Goal: Transaction & Acquisition: Book appointment/travel/reservation

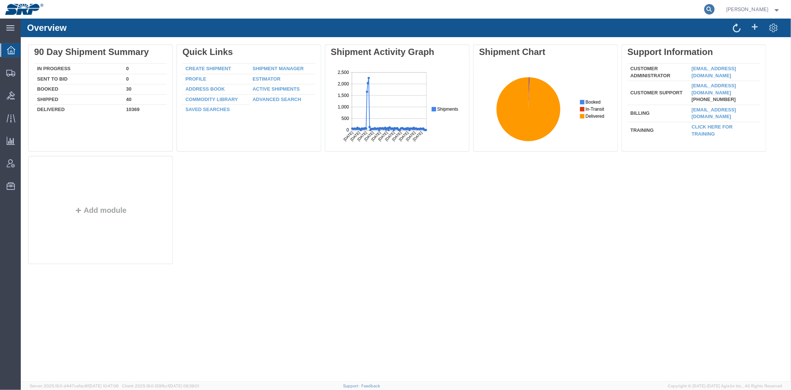
click at [705, 9] on icon at bounding box center [709, 9] width 10 height 10
click at [668, 6] on input "search" at bounding box center [592, 9] width 226 height 18
paste input "392871708232"
type input "392871708232"
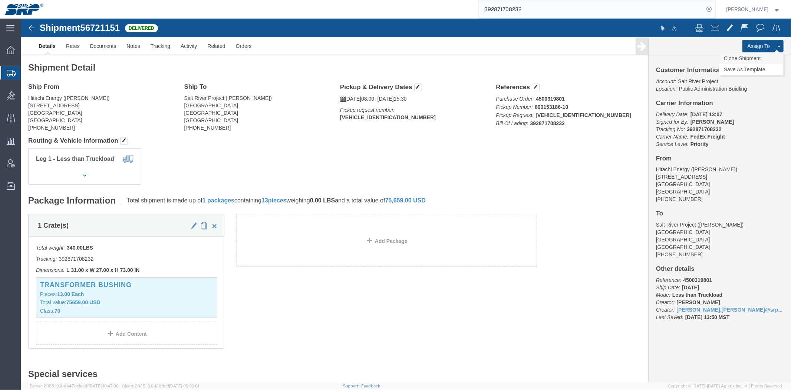
click link "Clone Shipment"
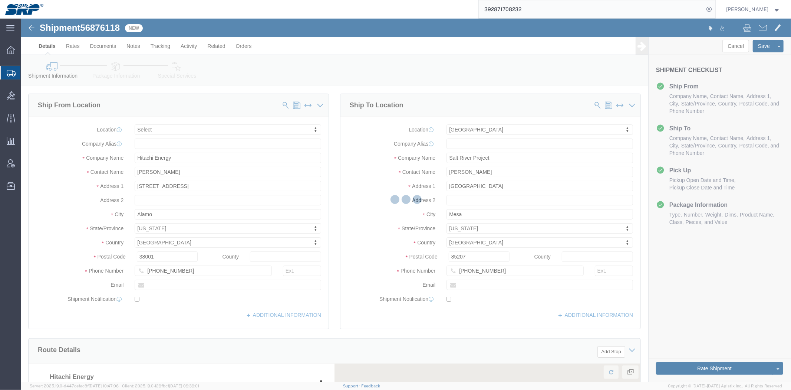
select select
select select "54819"
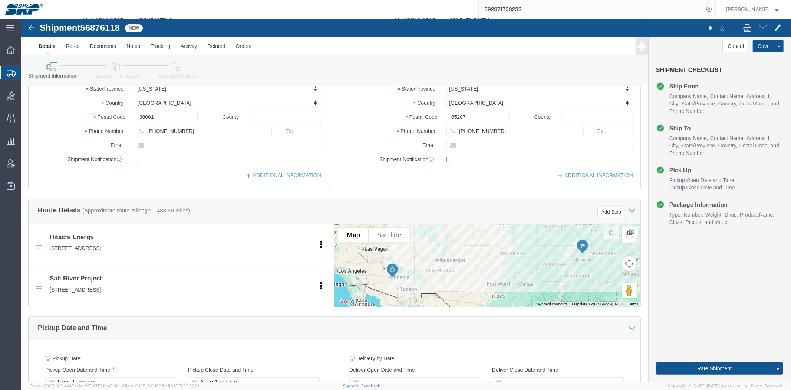
scroll to position [348, 0]
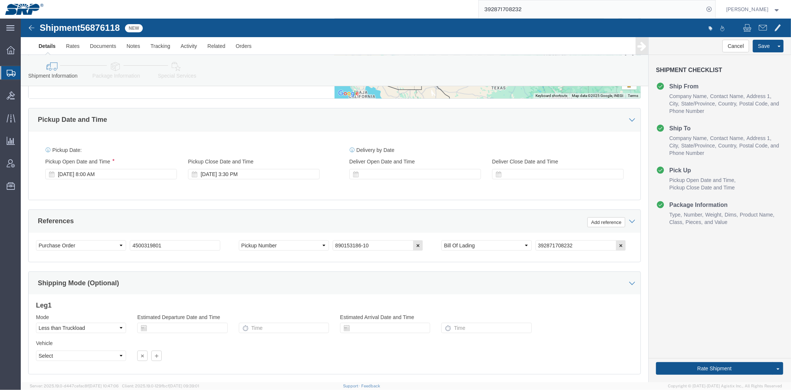
drag, startPoint x: 345, startPoint y: 125, endPoint x: 335, endPoint y: 198, distance: 73.4
drag, startPoint x: 162, startPoint y: 224, endPoint x: 52, endPoint y: 208, distance: 111.6
click div "Select Account Type Activity ID Airline Appointment Number ASN Batch Request # …"
paste input "5"
type input "4500319851"
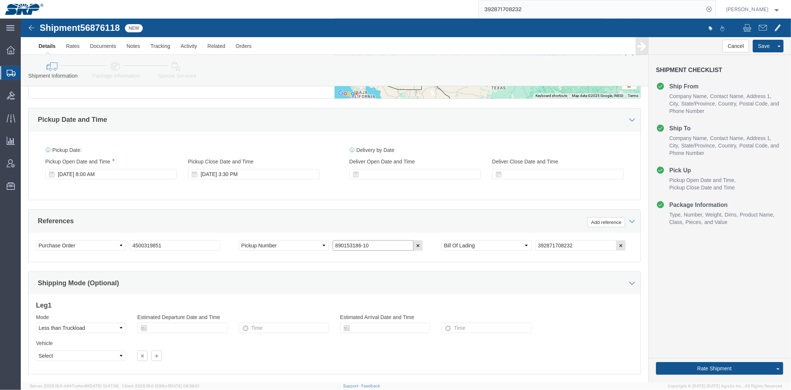
drag, startPoint x: 365, startPoint y: 227, endPoint x: 260, endPoint y: 217, distance: 105.4
click div "Select Account Type Activity ID Airline Appointment Number ASN Batch Request # …"
paste input "46350"
type input "890146350-10"
click icon "button"
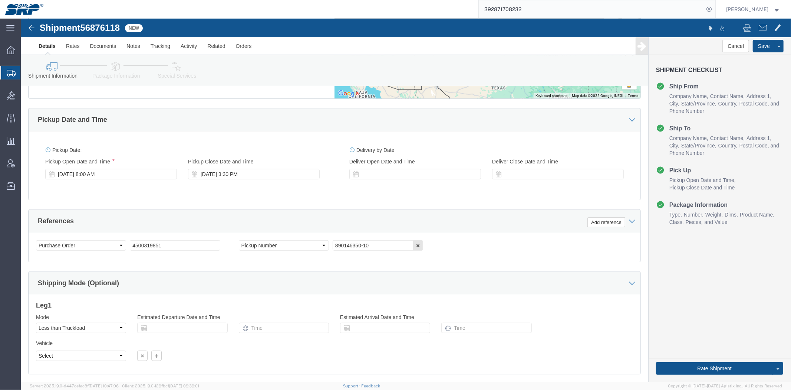
click div "Select Account Type Activity ID Airline Appointment Number ASN Batch Request # …"
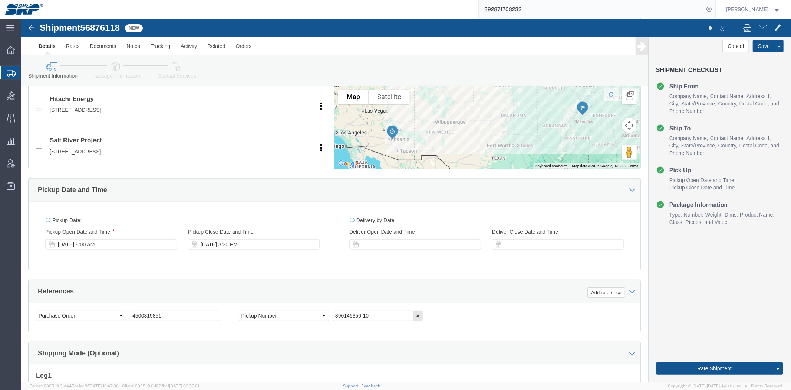
scroll to position [0, 0]
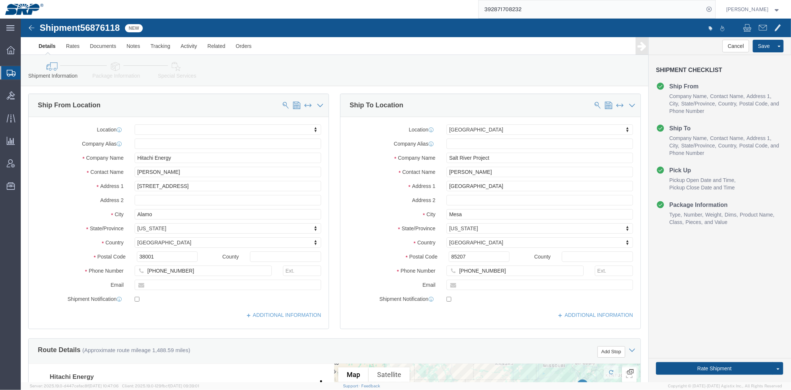
drag, startPoint x: 249, startPoint y: 256, endPoint x: 221, endPoint y: 85, distance: 172.8
click link "Package Information"
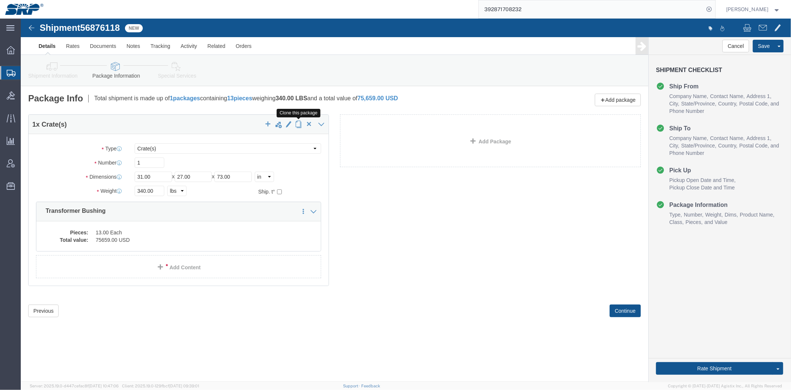
click span "button"
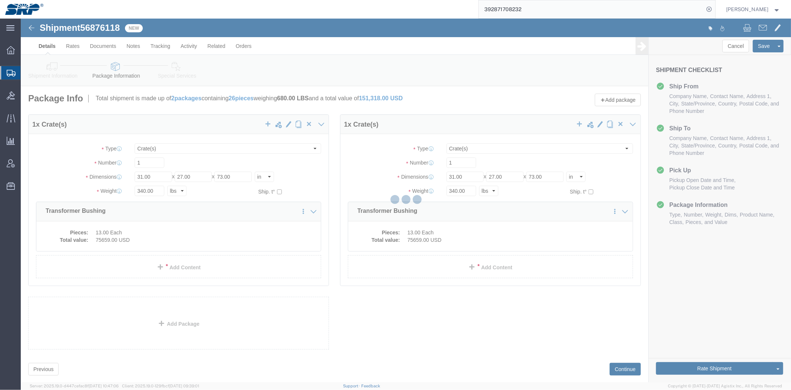
select select "CRAT"
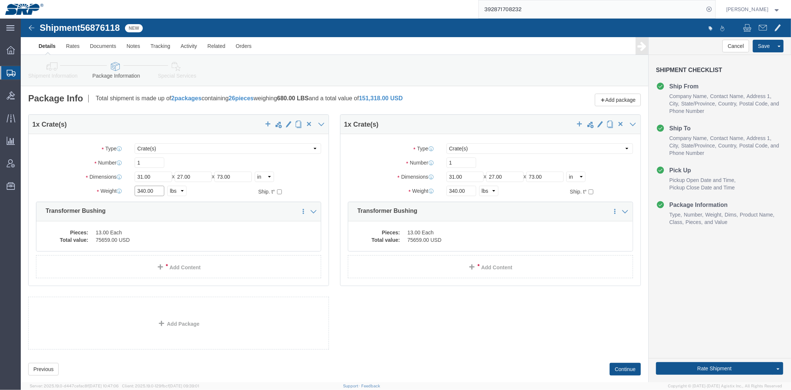
click input "340.00"
drag, startPoint x: 132, startPoint y: 161, endPoint x: -21, endPoint y: 149, distance: 153.7
click html "Shipment 56876118 New Details Rates Documents Notes Tracking Activity Related O…"
type input "158"
type input "30"
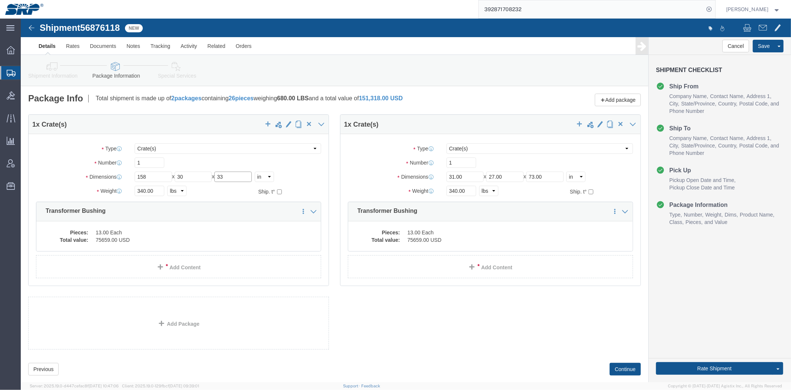
type input "33"
type input "992"
drag, startPoint x: 443, startPoint y: 154, endPoint x: 307, endPoint y: 142, distance: 136.7
click div "Dimensions Length 31.00 x Width 27.00 x Height 73.00 Select cm ft in"
drag, startPoint x: 124, startPoint y: 140, endPoint x: 17, endPoint y: 144, distance: 106.5
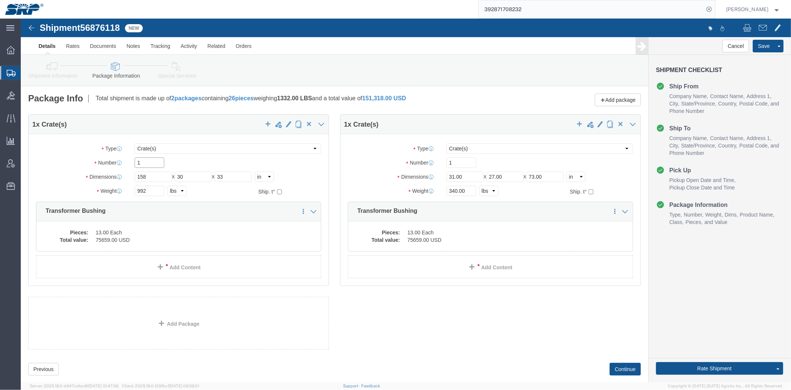
click div "Number 1"
type input "3"
drag, startPoint x: 443, startPoint y: 156, endPoint x: 321, endPoint y: 153, distance: 122.1
click div "Dimensions Length 31.00 x Width 27.00 x Height 73.00 Select cm ft in"
type input "98"
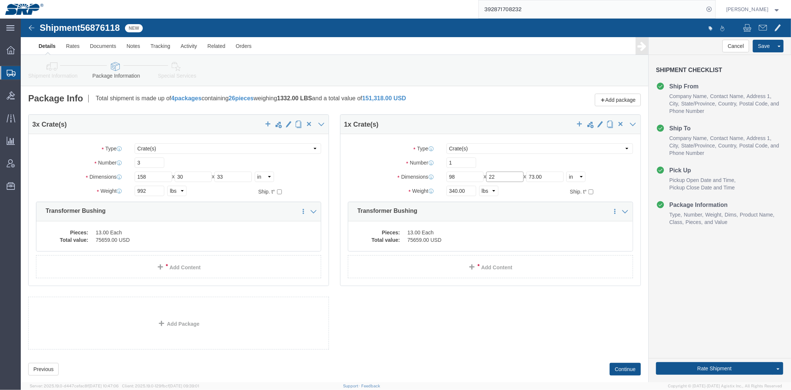
type input "22"
type input "25"
type input "624"
drag, startPoint x: 586, startPoint y: 105, endPoint x: 762, endPoint y: 140, distance: 178.5
click span "button"
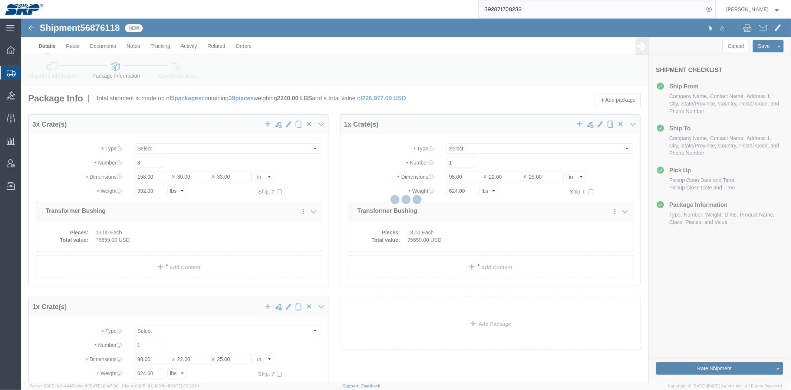
select select "CRAT"
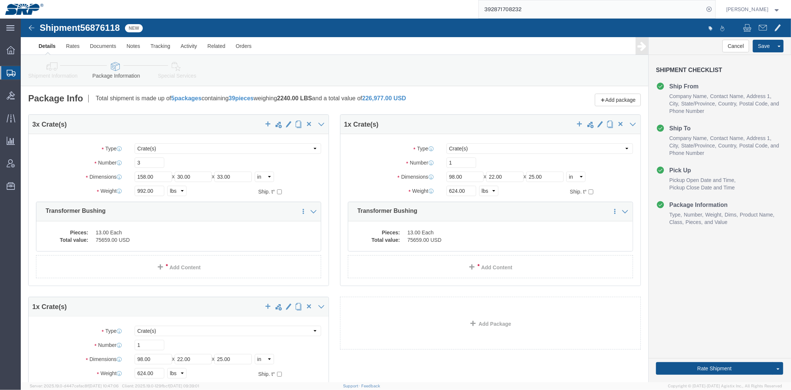
scroll to position [41, 0]
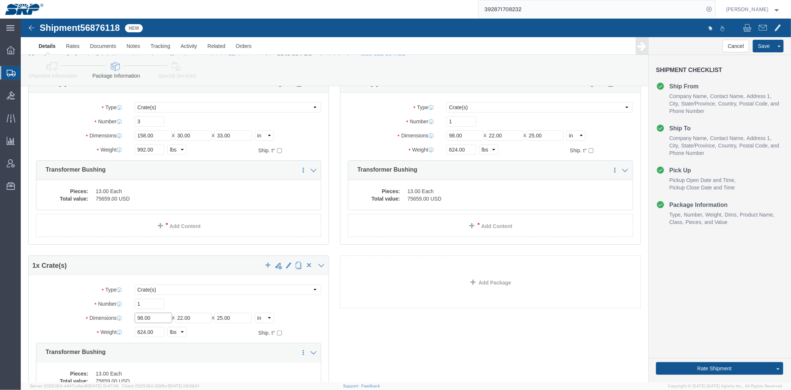
drag, startPoint x: 139, startPoint y: 297, endPoint x: 91, endPoint y: 297, distance: 48.6
click div "Dimensions Length 98.00 x Width 22.00 x Height 25.00 Select cm ft in"
drag, startPoint x: 183, startPoint y: 299, endPoint x: 6, endPoint y: 303, distance: 176.6
click div "1 x Crate(s) Package Type Select Bale(s) Basket(s) Bolt(s) Bottle(s) Buckets Bu…"
type input "39"
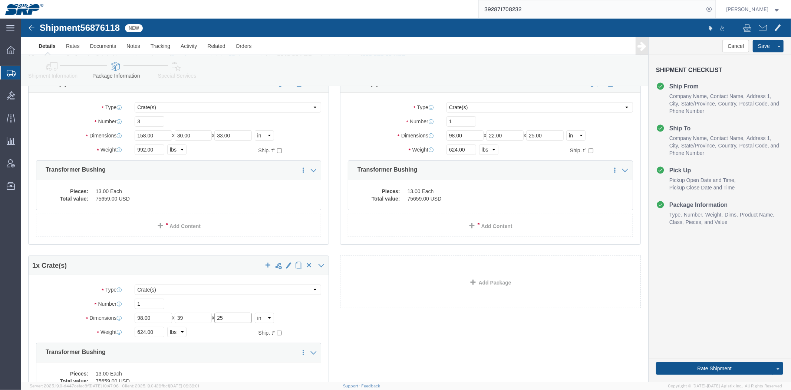
type input "25"
type input "1186"
click div "3 x Crate(s) Package Type Select Bale(s) Basket(s) Bolt(s) Bottle(s) Buckets Bu…"
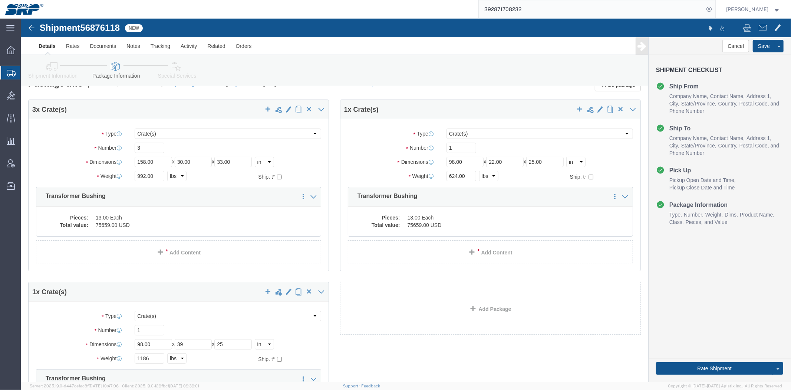
scroll to position [0, 0]
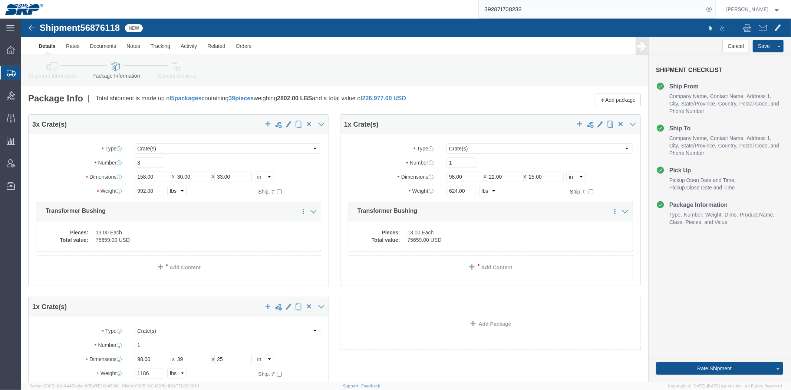
drag, startPoint x: 399, startPoint y: 312, endPoint x: 337, endPoint y: 166, distance: 158.6
drag, startPoint x: 43, startPoint y: 60, endPoint x: 61, endPoint y: 58, distance: 17.9
click link "Shipment Information"
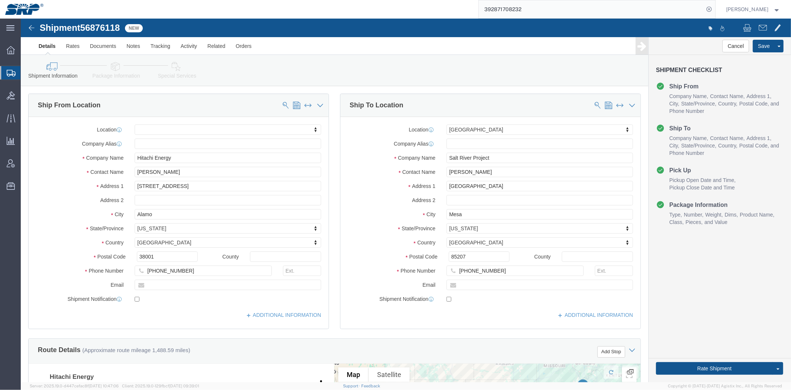
click div "Ship From Location Location My Profile Location 16th Street Facility 27th St Fa…"
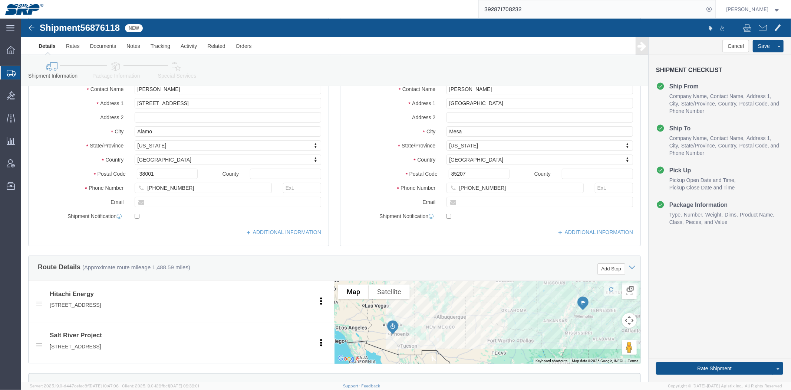
drag, startPoint x: 304, startPoint y: 177, endPoint x: 301, endPoint y: 268, distance: 91.3
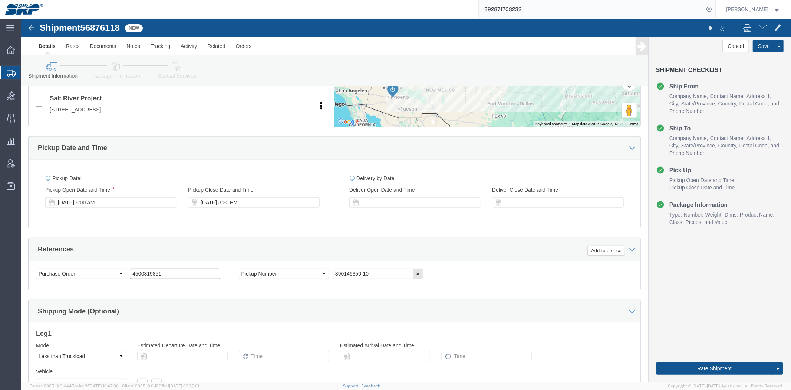
drag, startPoint x: 144, startPoint y: 252, endPoint x: -21, endPoint y: 249, distance: 165.1
click html "Shipment 56876118 New Details Rates Documents Notes Tracking Activity Related O…"
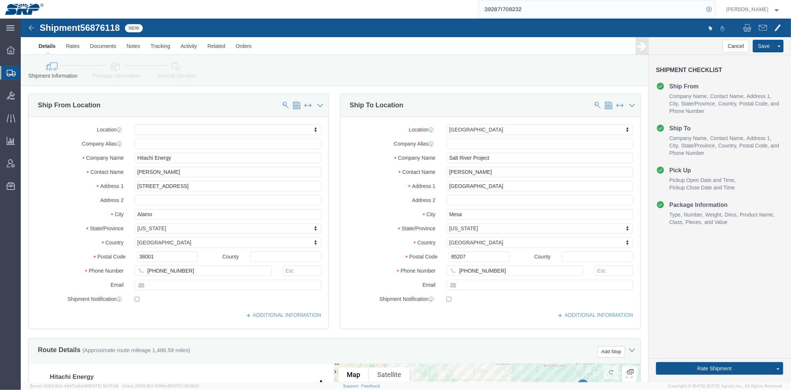
drag, startPoint x: 223, startPoint y: 227, endPoint x: 169, endPoint y: 60, distance: 176.2
click link "Package Information"
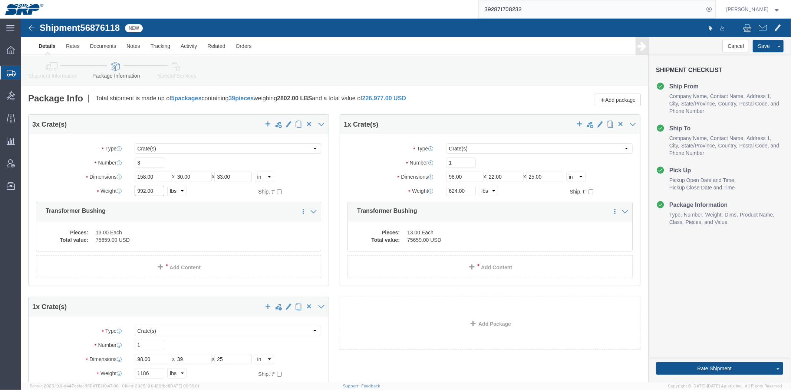
drag, startPoint x: 129, startPoint y: 170, endPoint x: 14, endPoint y: 177, distance: 115.2
click div "Weight 992.00 Select kgs lbs Ship. t°"
drag, startPoint x: 137, startPoint y: 173, endPoint x: -21, endPoint y: 173, distance: 158.0
click html "Shipment 56876118 New Details Rates Documents Notes Tracking Activity Related O…"
type input "2976"
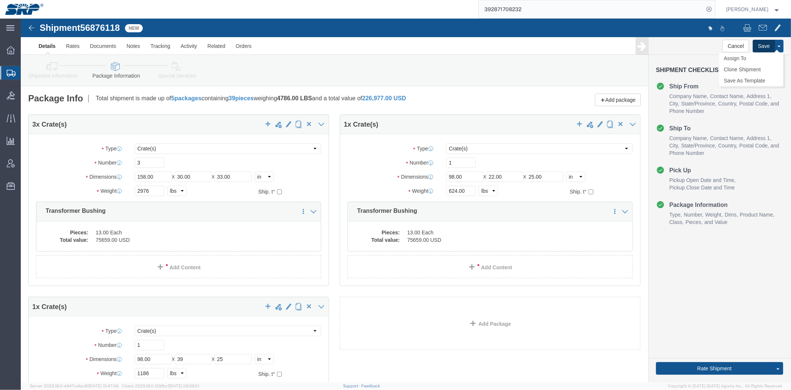
click button "Save"
click dd "13.00 Each"
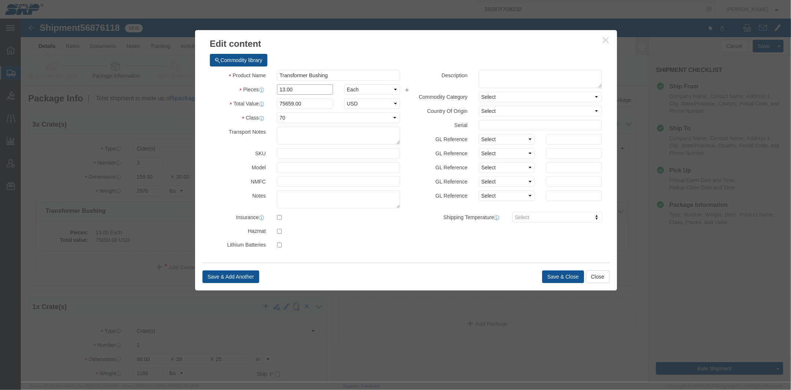
drag, startPoint x: 291, startPoint y: 73, endPoint x: 123, endPoint y: 75, distance: 168.1
click div "Edit content Commodity library Product Name Transformer Bushing Pieces 13.00 Se…"
type input "3"
drag, startPoint x: 285, startPoint y: 86, endPoint x: 207, endPoint y: 83, distance: 78.3
click div "Total Value 17459.77 Select ADP AED AFN ALL AMD AOA ARS ATS AUD AWG AZN BAM BBD…"
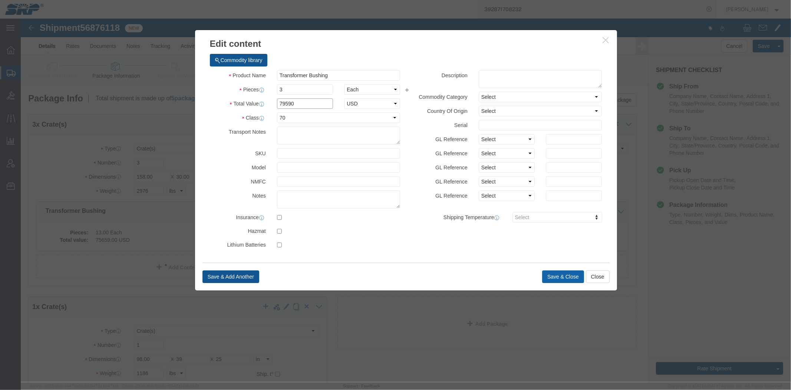
type input "79590"
click button "Save & Close"
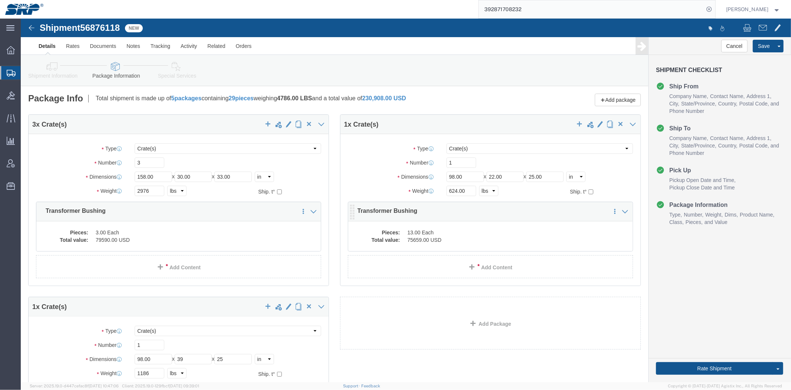
click dd "13.00 Each"
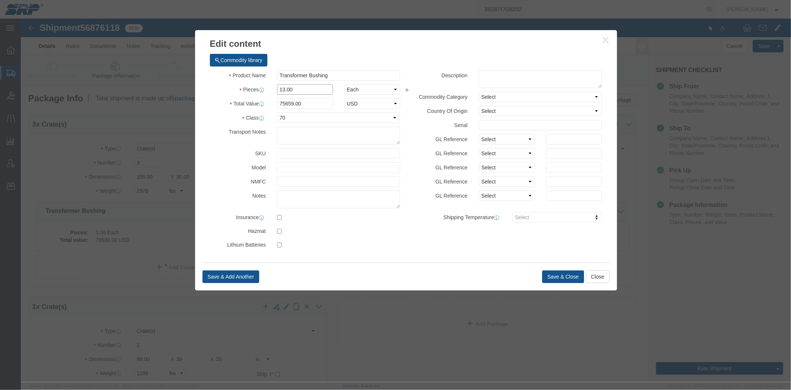
drag, startPoint x: 282, startPoint y: 69, endPoint x: 208, endPoint y: 74, distance: 74.7
click div "Pieces 13.00 Select Bag Barrels 100Board Feet Bottle Box Blister Pack Carats Ca…"
type input "1"
drag, startPoint x: 297, startPoint y: 84, endPoint x: 75, endPoint y: 86, distance: 221.8
click div "Edit content Commodity library Product Name Transformer Bushing Pieces 1 Select…"
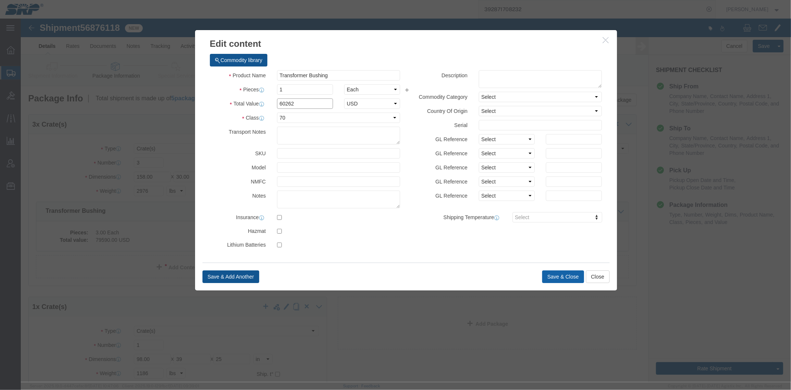
type input "60262"
click button "Save & Close"
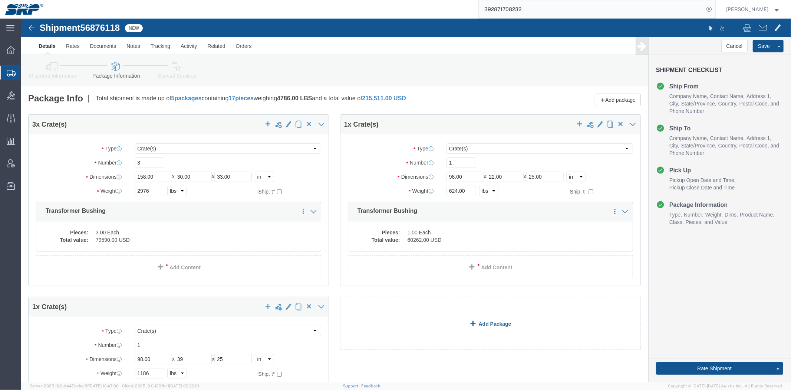
drag, startPoint x: 390, startPoint y: 323, endPoint x: 393, endPoint y: 344, distance: 21.3
drag, startPoint x: 419, startPoint y: 342, endPoint x: 417, endPoint y: 380, distance: 38.3
drag, startPoint x: 527, startPoint y: 290, endPoint x: 522, endPoint y: 349, distance: 58.8
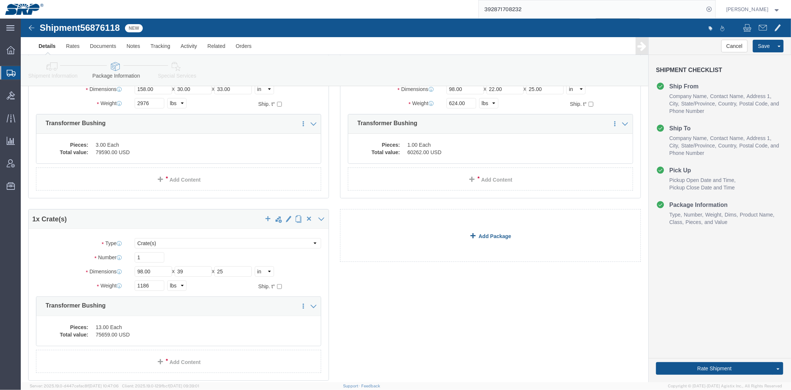
scroll to position [89, 0]
click dd "13.00 Each"
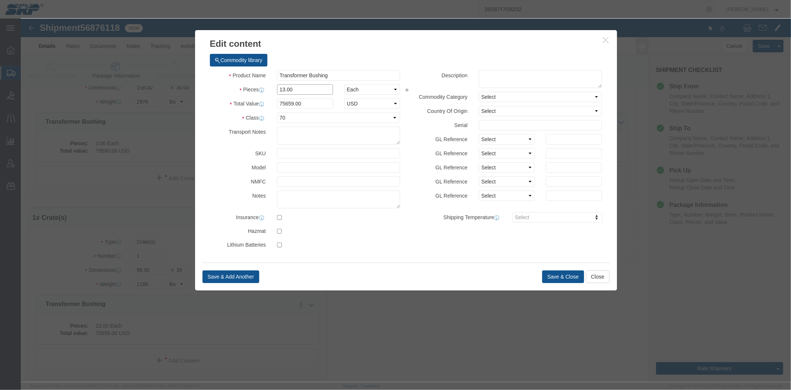
drag, startPoint x: 279, startPoint y: 71, endPoint x: 214, endPoint y: 71, distance: 64.9
click div "Pieces 13.00 Select Bag Barrels 100Board Feet Bottle Box Blister Pack Carats Ca…"
type input "2"
click div "Product Name Transformer Bushing Pieces 2 Select Bag Barrels 100Board Feet Bott…"
drag, startPoint x: 286, startPoint y: 87, endPoint x: 111, endPoint y: 67, distance: 176.6
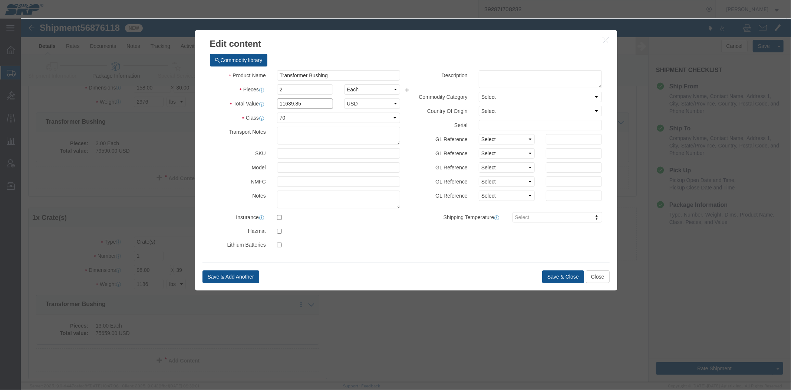
click div "Edit content Commodity library Product Name Transformer Bushing Pieces 2 Select…"
type input "62078"
click button "Save & Close"
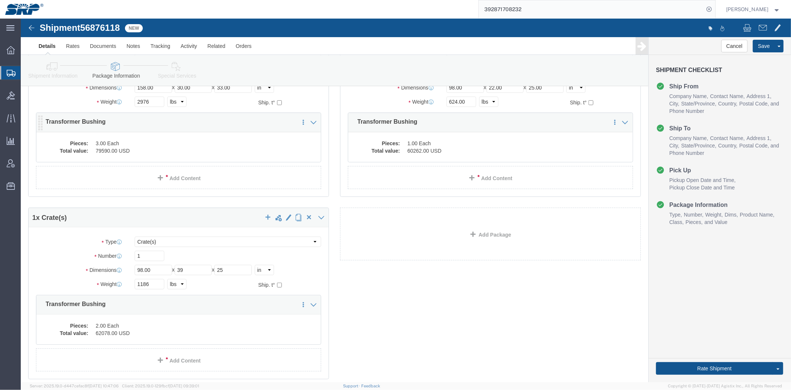
click dd "3.00 Each"
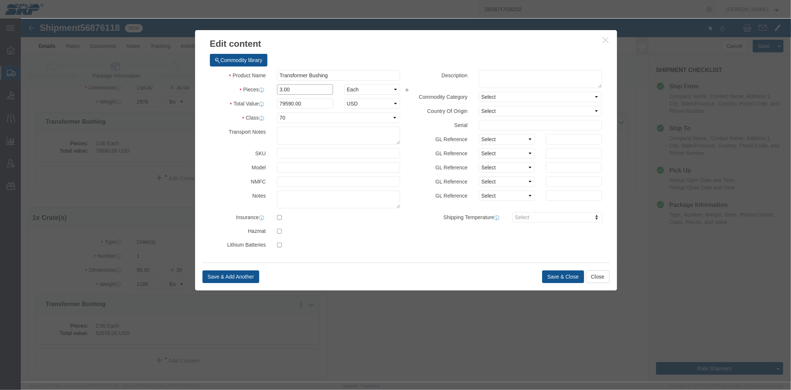
drag, startPoint x: 270, startPoint y: 73, endPoint x: 197, endPoint y: 68, distance: 72.6
click div "Pieces 3.00 Select Bag Barrels 100Board Feet Bottle Box Blister Pack Carats Can…"
type input "5"
type input "132650"
click label "Class"
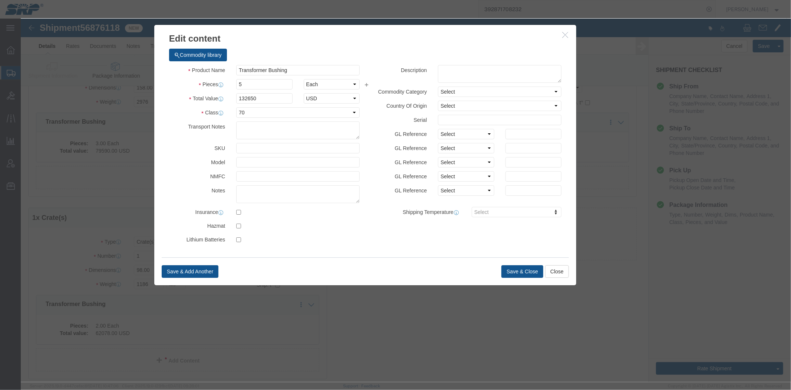
drag, startPoint x: 445, startPoint y: 22, endPoint x: 404, endPoint y: 17, distance: 41.1
click h3 "Edit content"
drag, startPoint x: 235, startPoint y: 66, endPoint x: 147, endPoint y: 65, distance: 88.7
click div "Pieces 5 Select Bag Barrels 100Board Feet Bottle Box Blister Pack Carats Can Ca…"
type input "4"
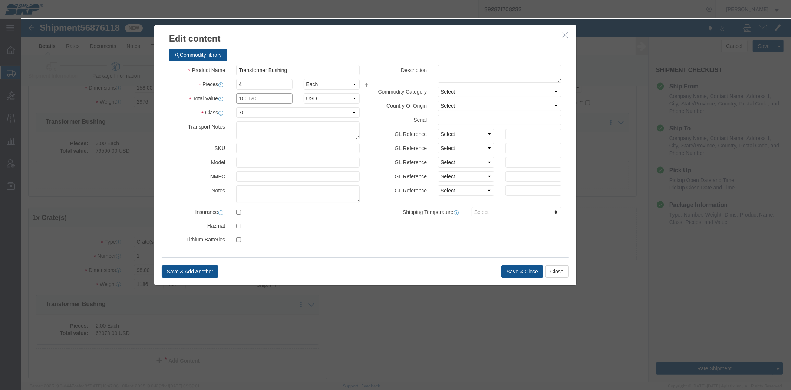
drag, startPoint x: 240, startPoint y: 79, endPoint x: 48, endPoint y: 69, distance: 192.4
click div "Commodity library Product Name Transformer Bushing Pieces 4 Select Bag Barrels …"
type input "110629"
click button "Save & Close"
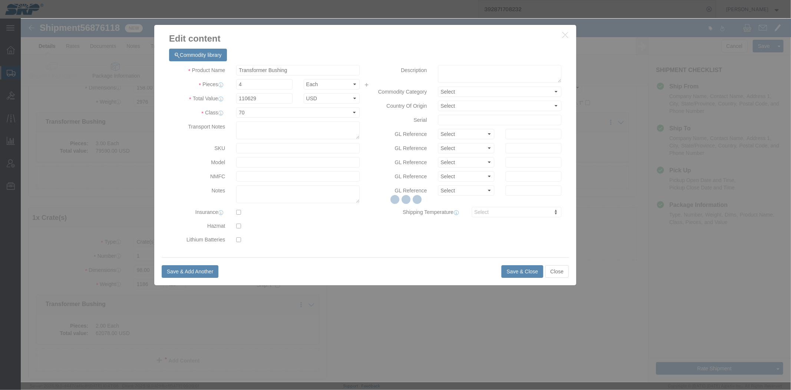
click at [512, 273] on div at bounding box center [406, 200] width 770 height 363
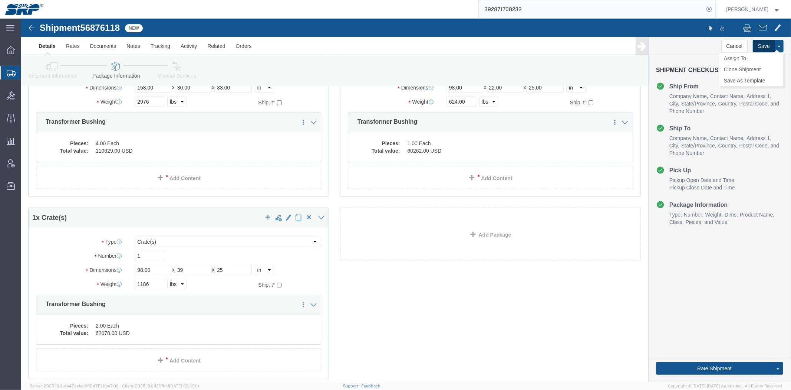
click button "Save"
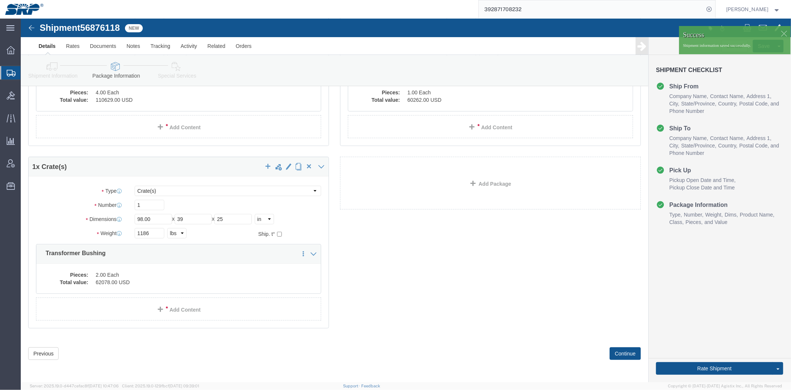
scroll to position [0, 0]
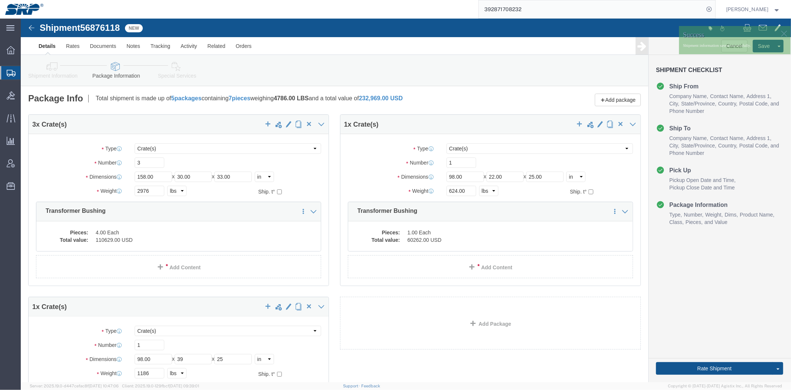
drag, startPoint x: 331, startPoint y: 321, endPoint x: 289, endPoint y: 161, distance: 164.8
click link "Shipment Information"
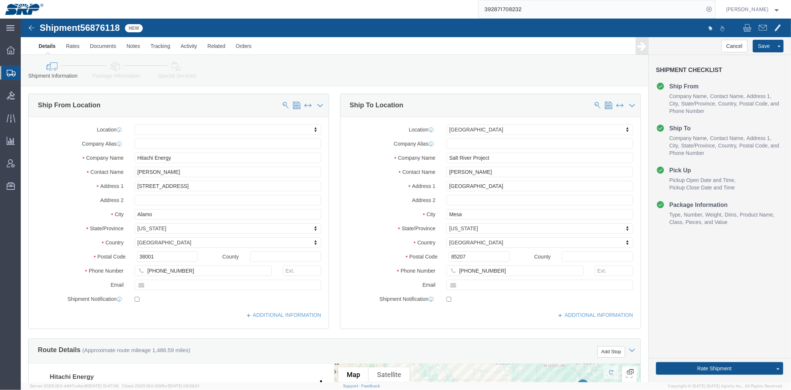
click at [0, 0] on span "Shipment Manager" at bounding box center [0, 0] width 0 height 0
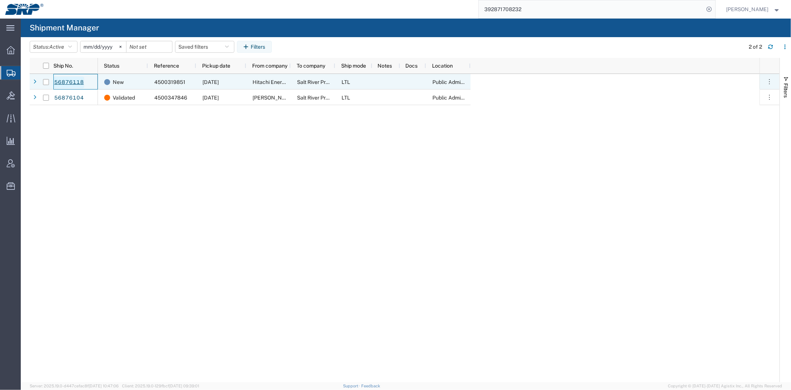
click at [65, 82] on link "56876118" at bounding box center [69, 82] width 30 height 12
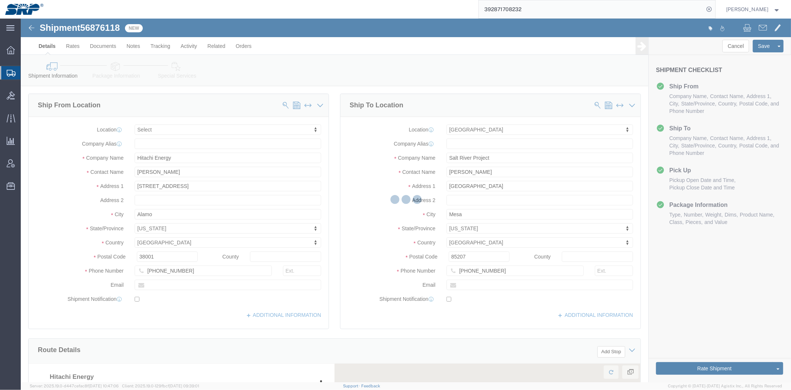
select select
select select "54819"
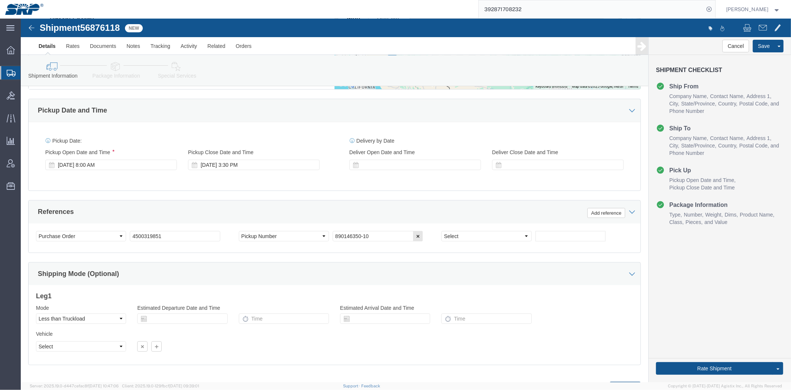
drag, startPoint x: 323, startPoint y: 108, endPoint x: 317, endPoint y: 160, distance: 53.1
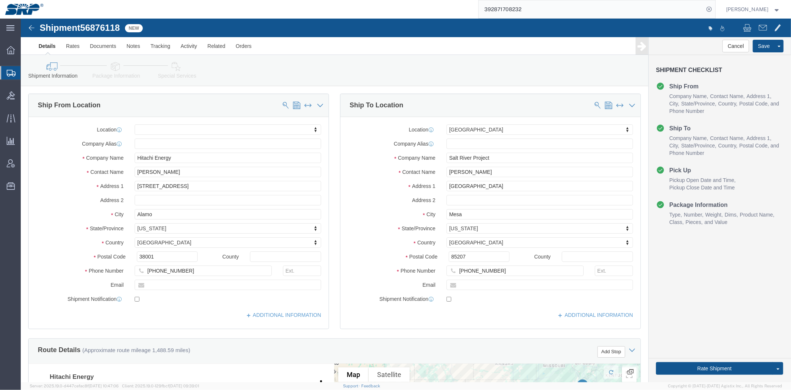
drag, startPoint x: 303, startPoint y: 160, endPoint x: 275, endPoint y: 62, distance: 101.6
click link "Package Information"
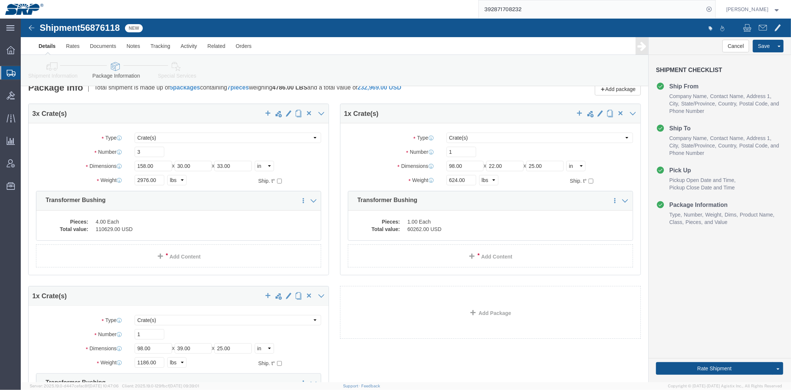
drag, startPoint x: 433, startPoint y: 72, endPoint x: 433, endPoint y: 82, distance: 10.4
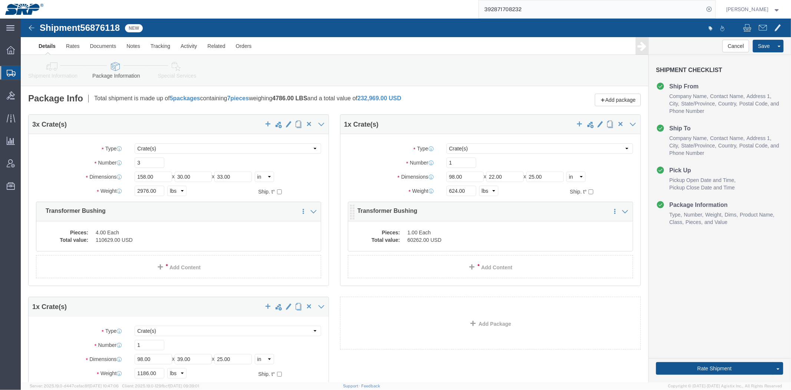
drag, startPoint x: 573, startPoint y: 316, endPoint x: 547, endPoint y: 184, distance: 135.2
drag, startPoint x: 461, startPoint y: 303, endPoint x: 435, endPoint y: 219, distance: 88.7
click div "Add package"
click link "Shipment Information"
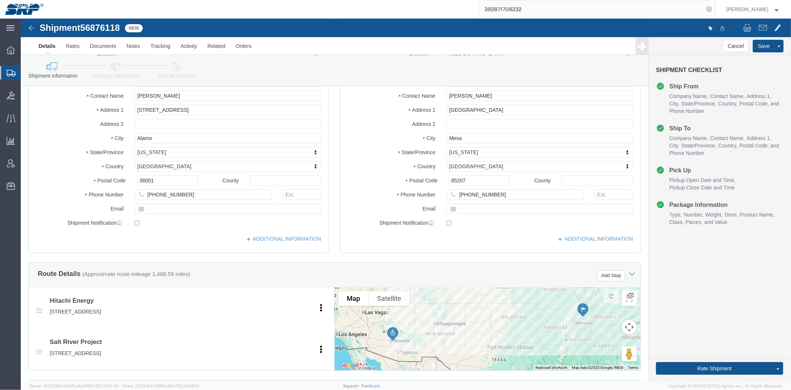
scroll to position [394, 0]
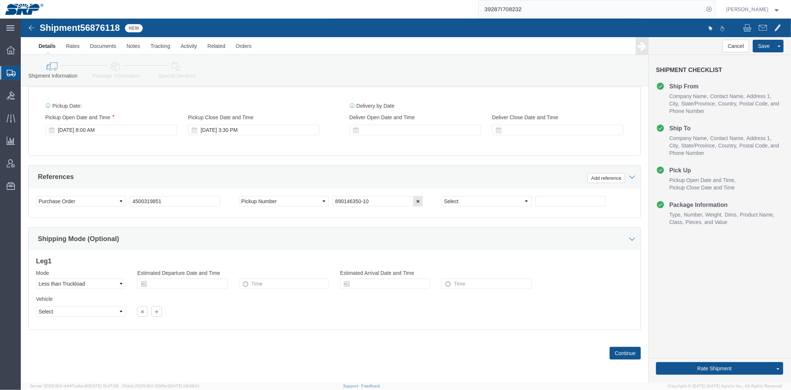
drag, startPoint x: 316, startPoint y: 79, endPoint x: 302, endPoint y: 183, distance: 104.4
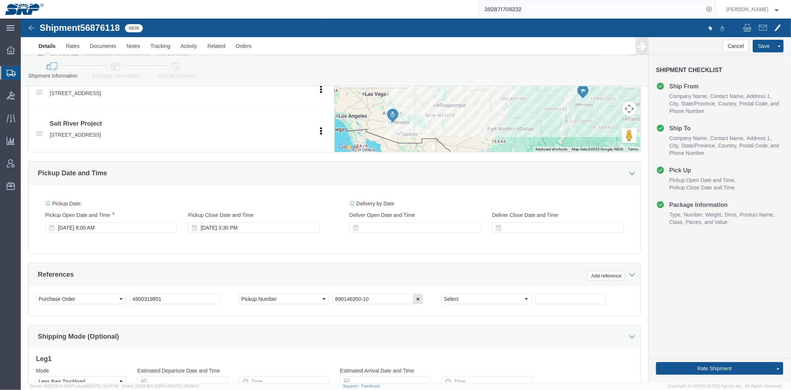
scroll to position [0, 0]
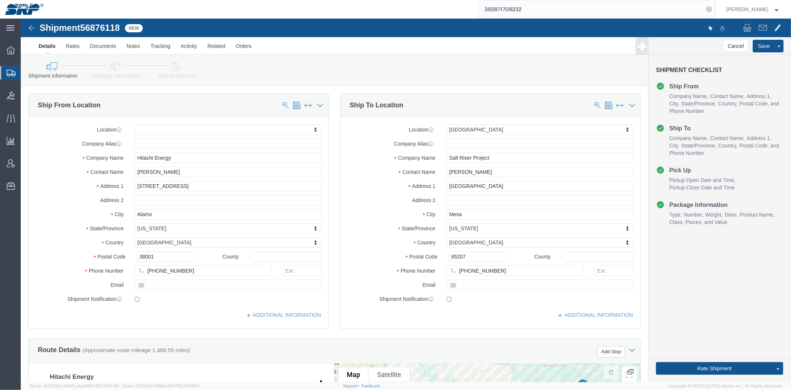
drag, startPoint x: 323, startPoint y: 232, endPoint x: 276, endPoint y: 39, distance: 199.1
click button "Save"
click at [0, 0] on span "Shipment Manager" at bounding box center [0, 0] width 0 height 0
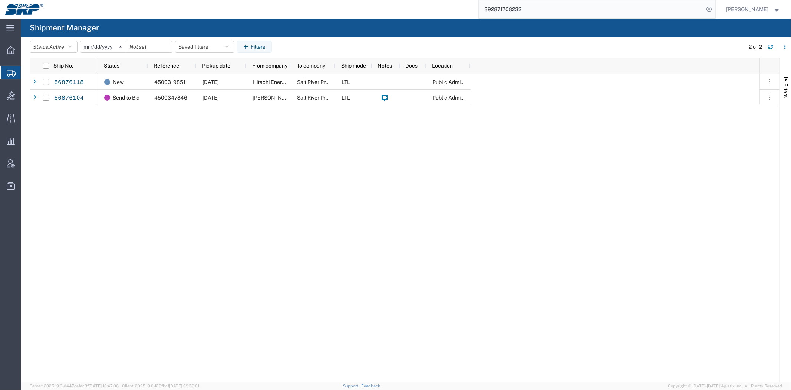
click at [464, 279] on div "New 4500319851 09/19/2025 Hitachi Energy Salt River Project LTL Public Administ…" at bounding box center [429, 228] width 662 height 308
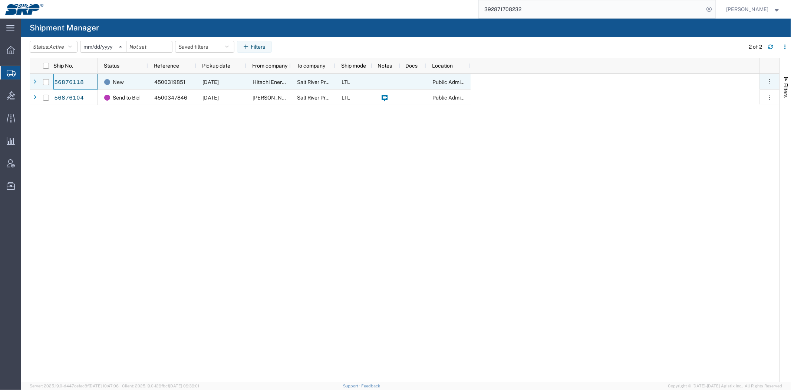
click at [84, 84] on div "56876118" at bounding box center [75, 82] width 45 height 16
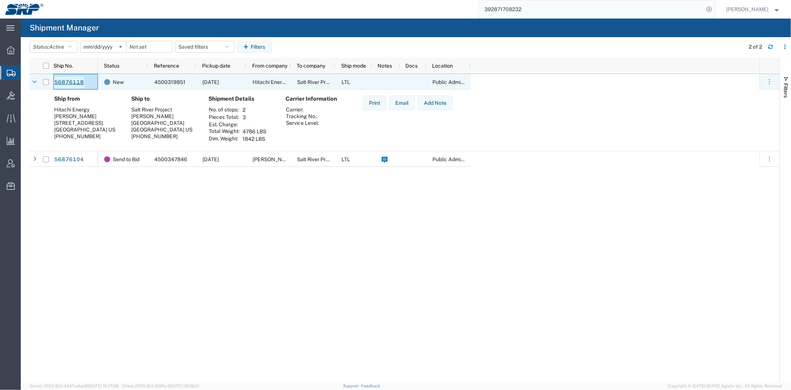
click at [68, 81] on link "56876118" at bounding box center [69, 82] width 30 height 12
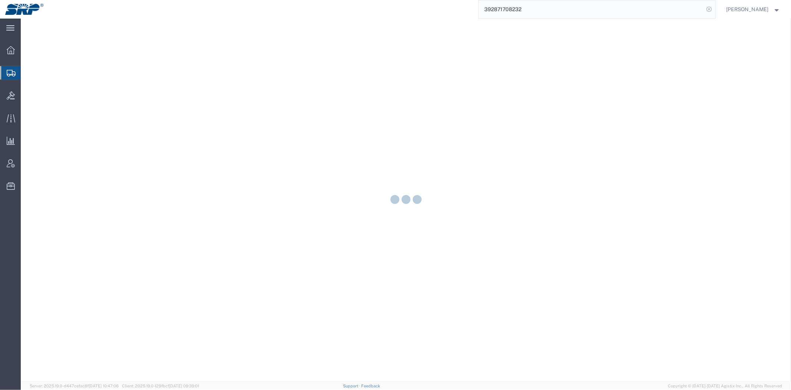
click at [710, 9] on icon at bounding box center [709, 9] width 10 height 10
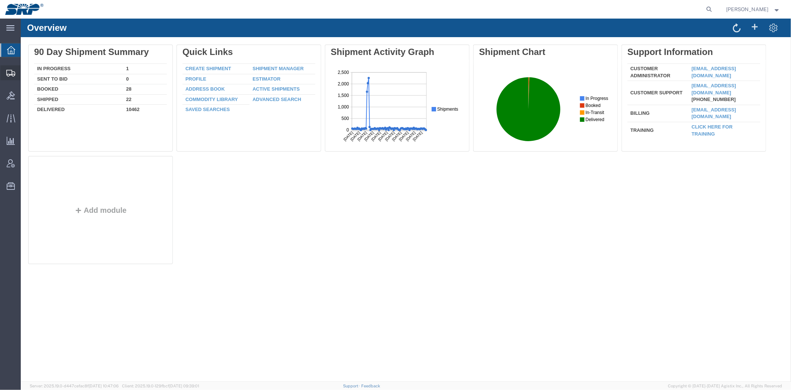
click at [0, 0] on span "Shipment Manager" at bounding box center [0, 0] width 0 height 0
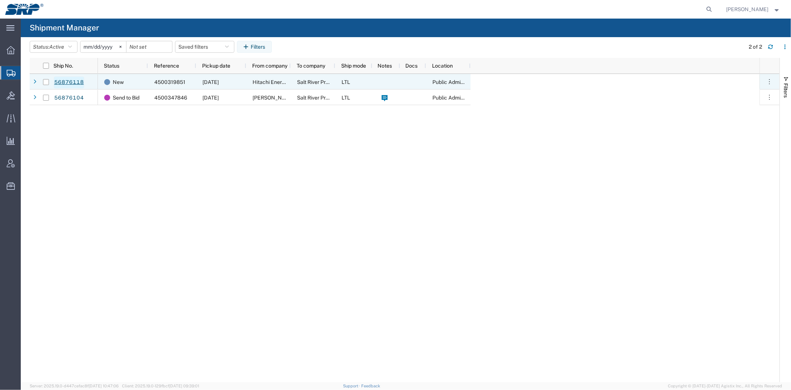
click at [75, 82] on link "56876118" at bounding box center [69, 82] width 30 height 12
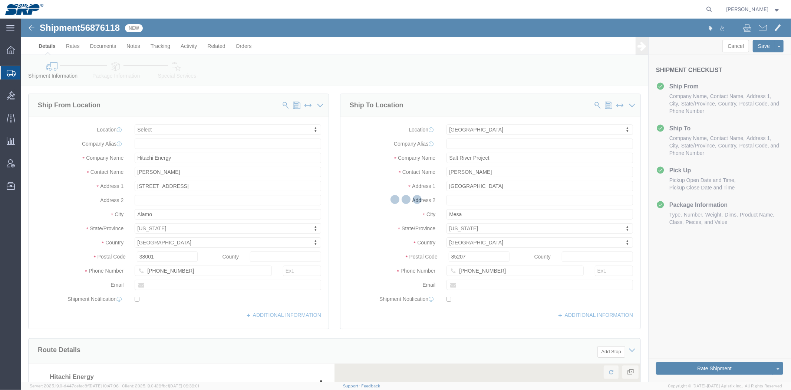
select select
select select "54819"
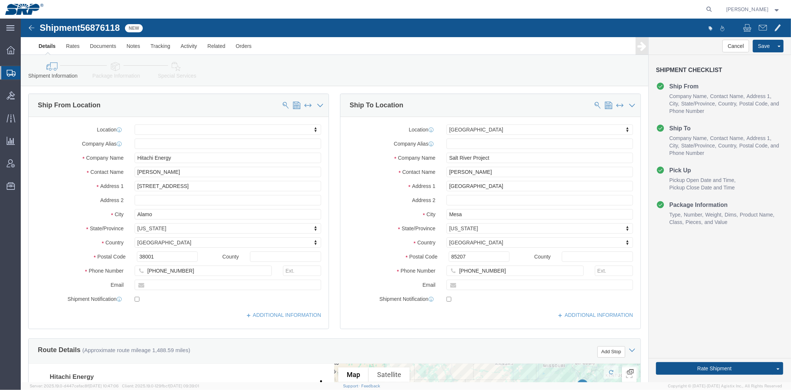
drag, startPoint x: 309, startPoint y: 139, endPoint x: 254, endPoint y: 325, distance: 193.6
drag, startPoint x: 322, startPoint y: 151, endPoint x: 303, endPoint y: 283, distance: 133.4
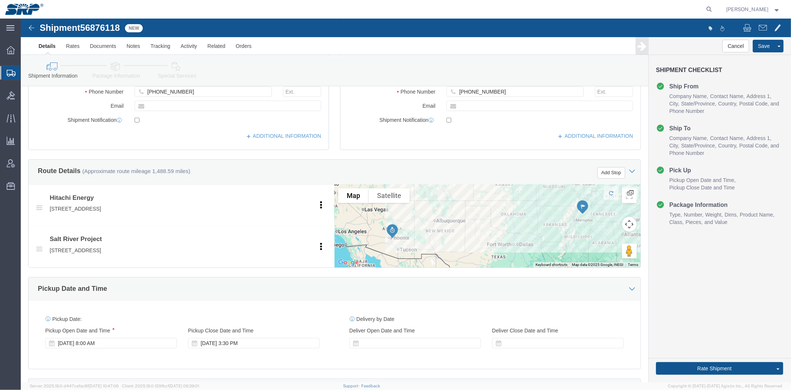
scroll to position [394, 0]
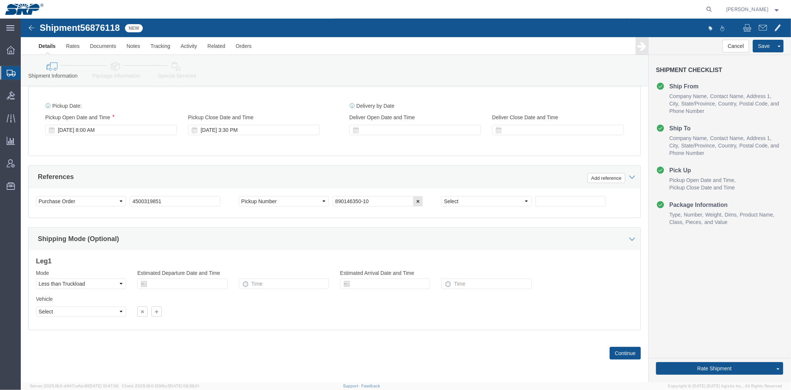
drag, startPoint x: 308, startPoint y: 233, endPoint x: 300, endPoint y: 384, distance: 151.2
click select "Select Air Less than Truckload Multi-Leg Ocean Freight Rail Small Parcel Truckl…"
select select "TL"
click select "Select Air Less than Truckload Multi-Leg Ocean Freight Rail Small Parcel Truckl…"
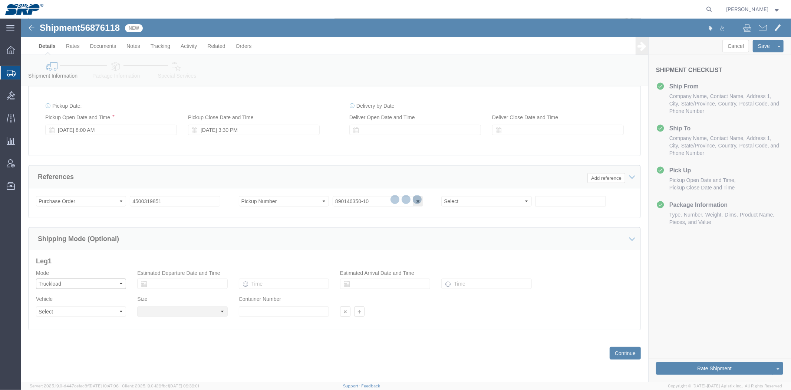
select select
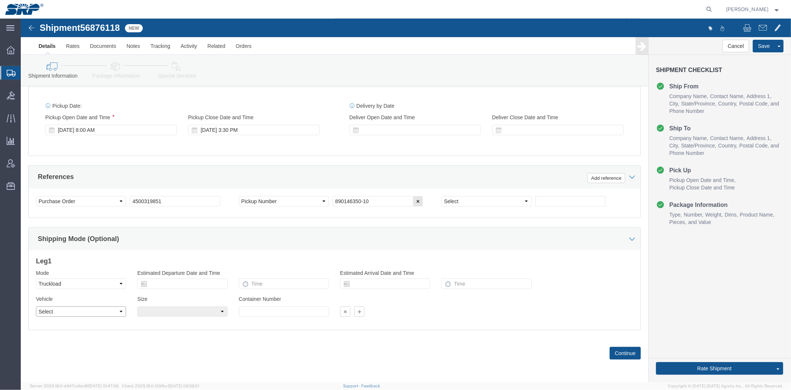
click select "Select 1-Ton (PSS) 10 Wheel 10 Yard Dump Truck 20 Yard Dump Truck Bobtail Botto…"
select select "FLBD"
click select "Select 1-Ton (PSS) 10 Wheel 10 Yard Dump Truck 20 Yard Dump Truck Bobtail Botto…"
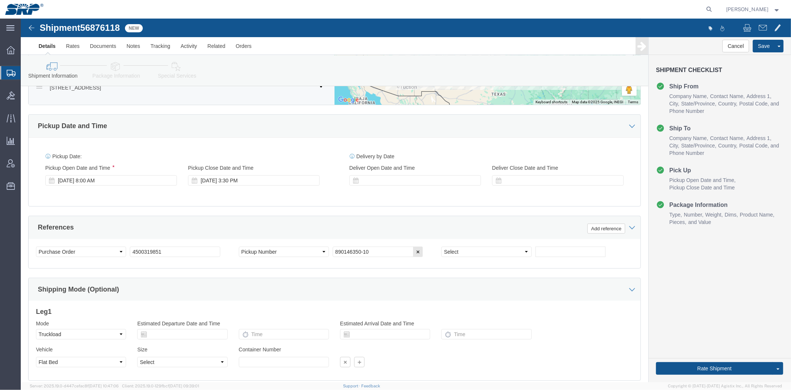
scroll to position [0, 0]
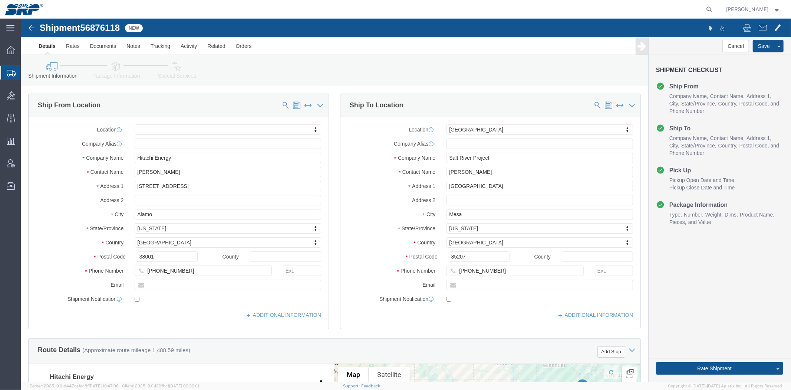
drag, startPoint x: 202, startPoint y: 228, endPoint x: 213, endPoint y: 138, distance: 91.2
click link "Special Services"
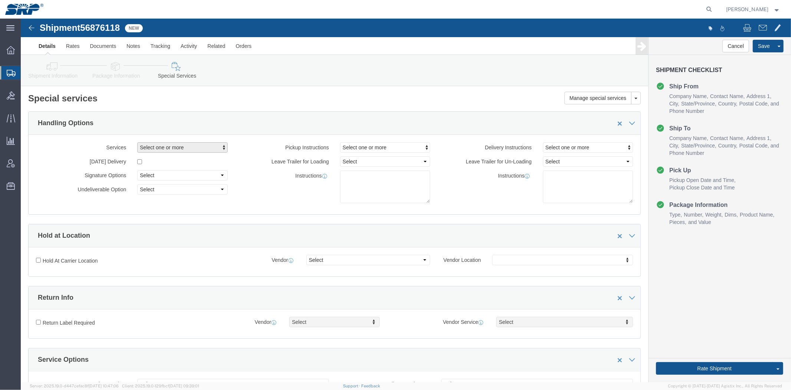
click button "Select one or more"
click span "Tarp Required"
select select "VEHICLE_TARP_REQUIRED_FLAG"
click div "Manage special services Handling Options Hold at Location Return Info Service O…"
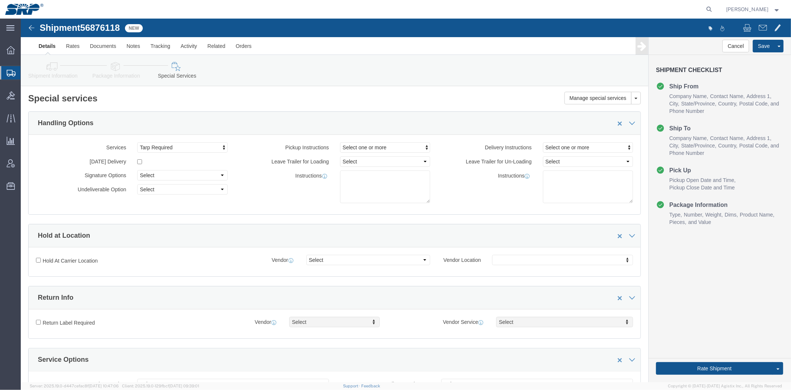
click link "Package Information"
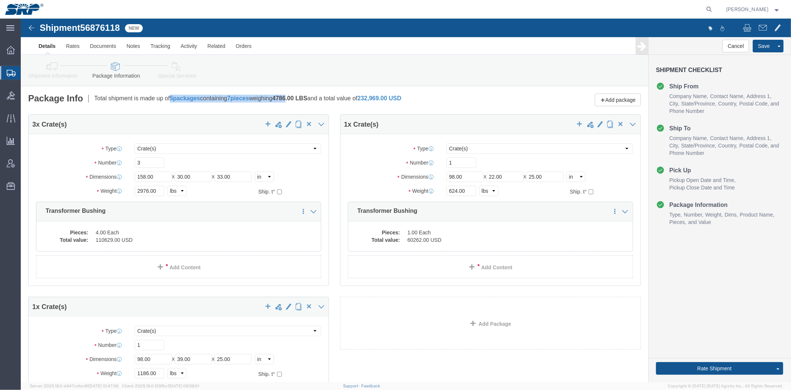
drag, startPoint x: 151, startPoint y: 79, endPoint x: 276, endPoint y: 80, distance: 125.0
click p "Total shipment is made up of 5 packages containing 7 pieces weighing 4786.00 LB…"
click div "Please fix the following errors Ship From Location Location My Profile Location…"
click link "Shipment Information"
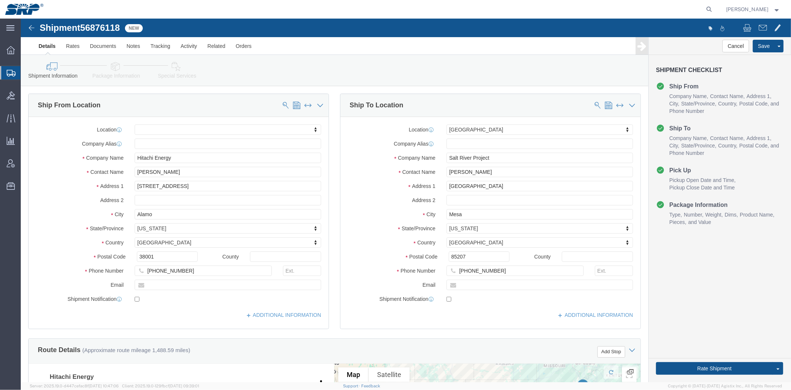
scroll to position [394, 0]
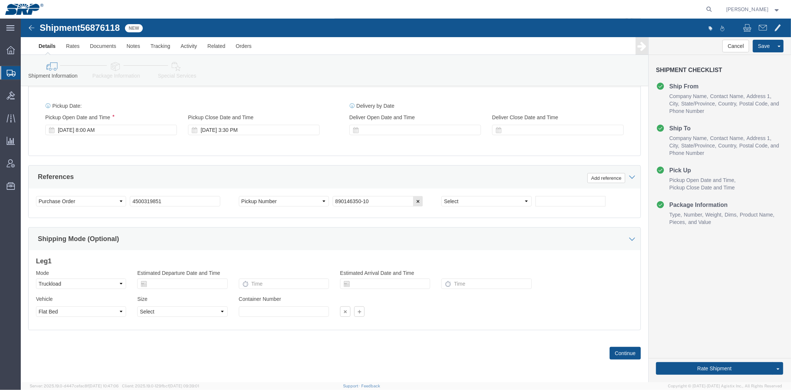
drag, startPoint x: 348, startPoint y: 151, endPoint x: 350, endPoint y: 298, distance: 146.5
click div "[DATE] 8:00 AM"
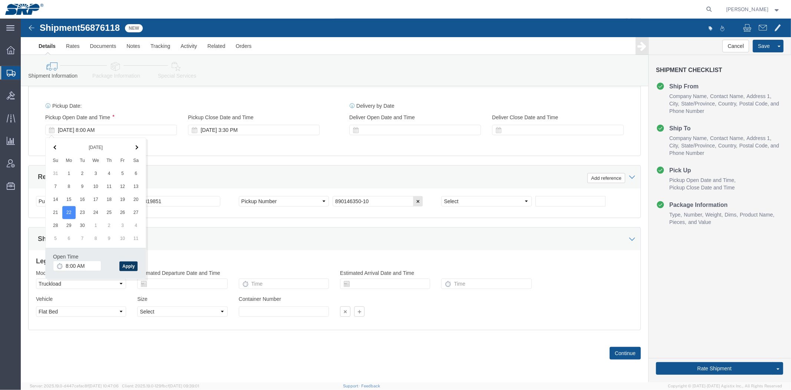
click button "Apply"
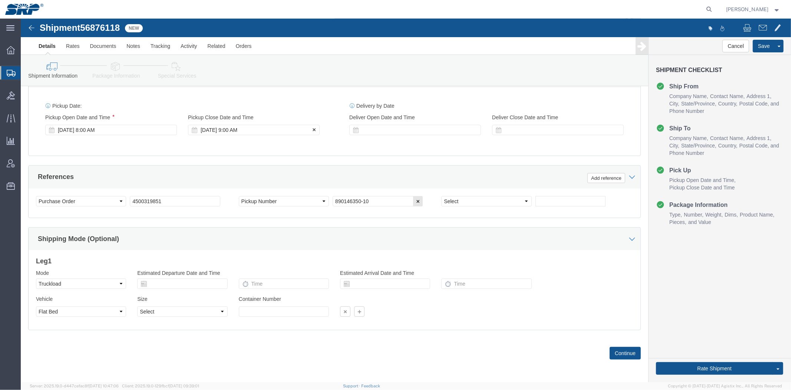
click div "[DATE] 9:00 AM"
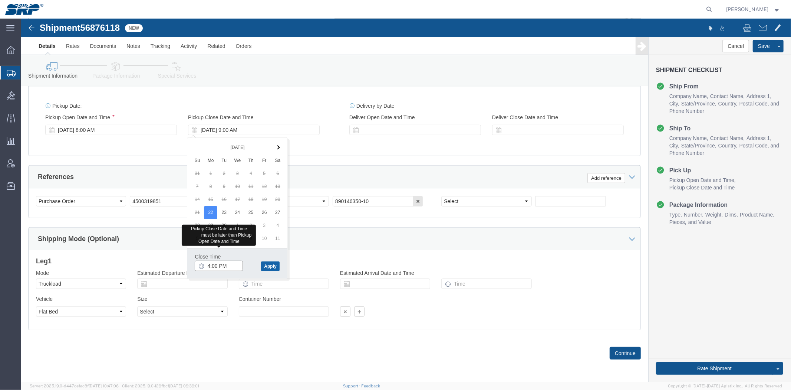
type input "4:00 PM"
click button "Apply"
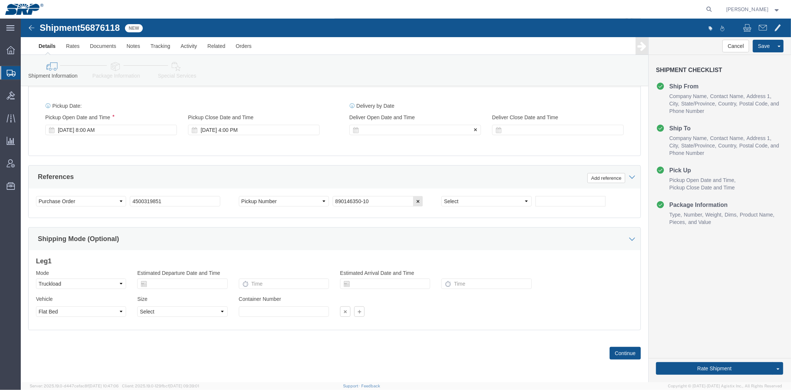
click div
click input "5:00 PM"
type input "8:00 AM"
click button "Apply"
click div
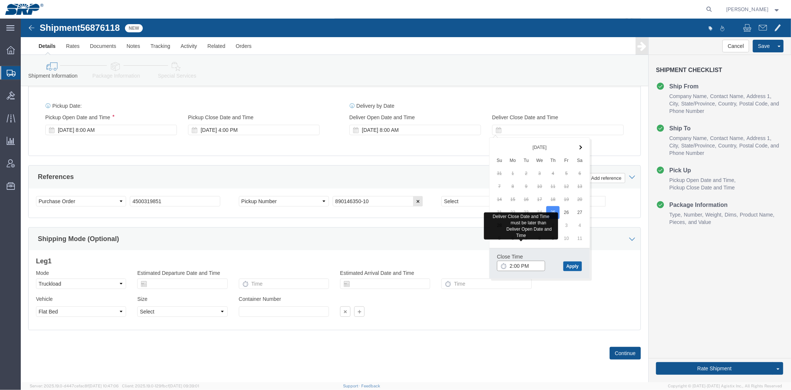
type input "2:00 PM"
click button "Apply"
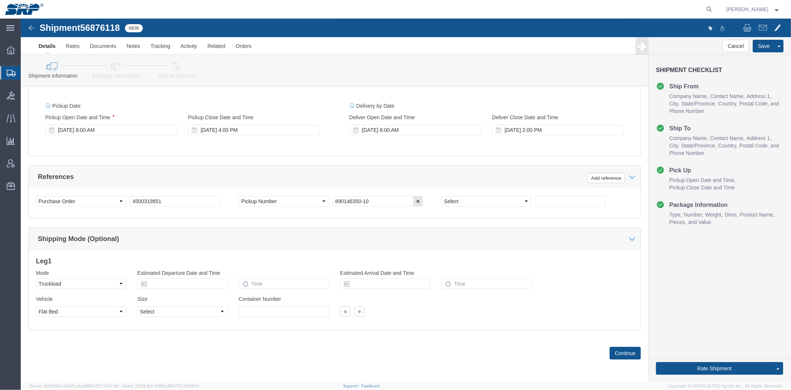
click div "Pickup Date: Pickup Start Date Pickup Start Time Pickup Open Date and Time [DAT…"
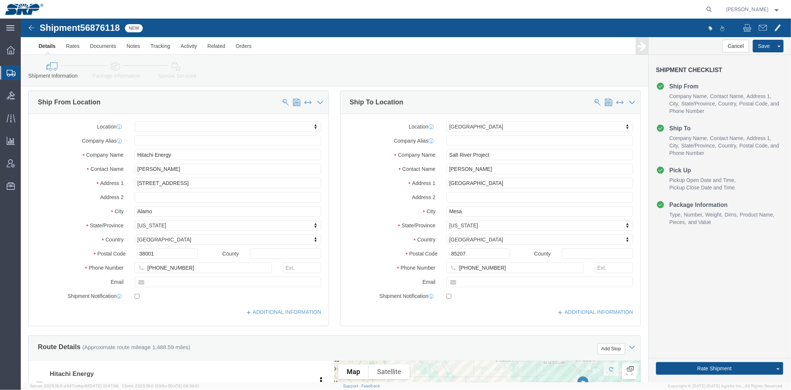
scroll to position [0, 0]
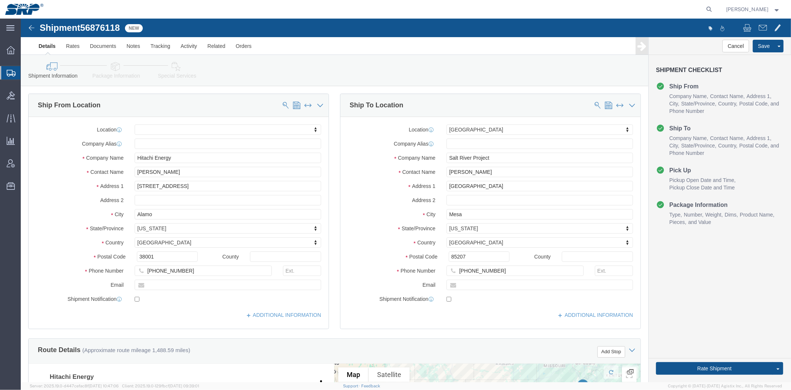
drag, startPoint x: 266, startPoint y: 143, endPoint x: 245, endPoint y: 68, distance: 78.1
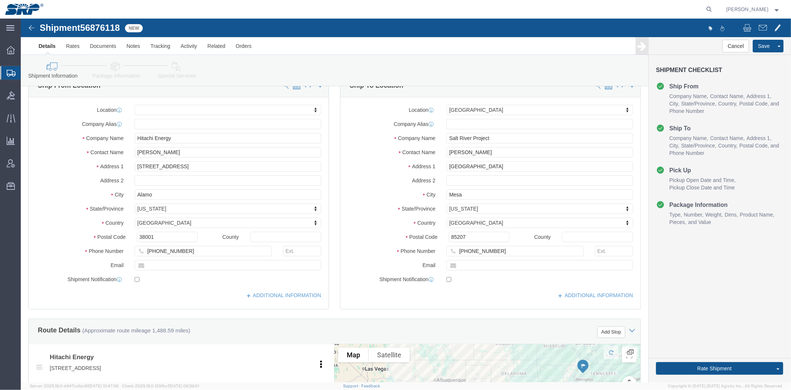
scroll to position [41, 0]
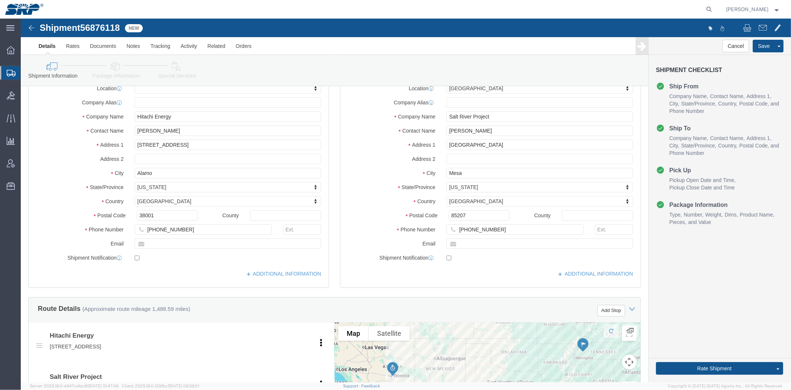
click link "Package Information"
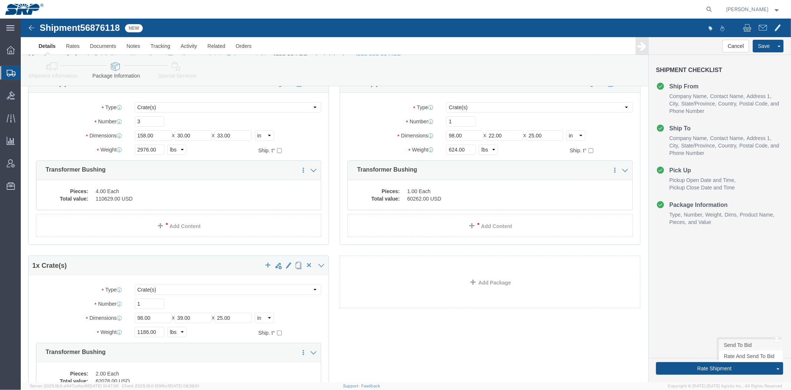
click link "Send To Bid"
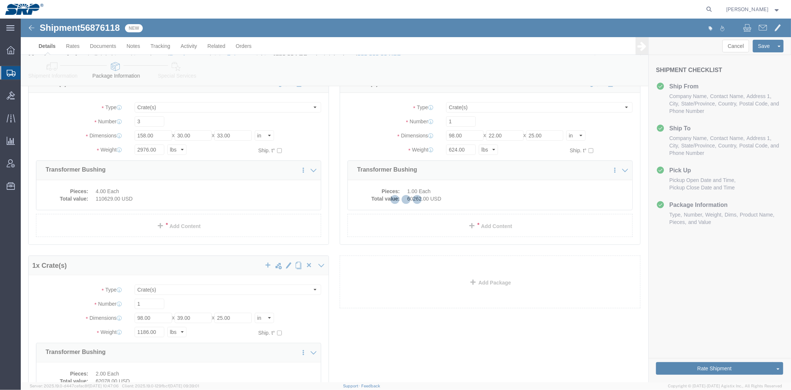
select select "TL"
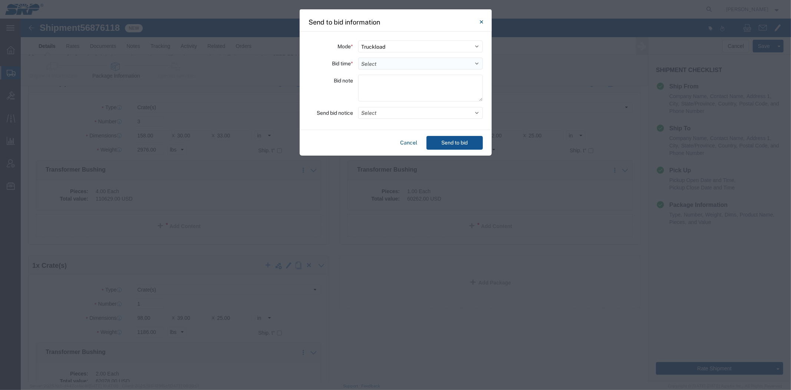
click at [384, 63] on select "Select 30 Min (Rush) 1 Hour (Rush) 2 Hours (Rush) 4 Hours (Rush) 8 Hours (Rush)…" at bounding box center [420, 63] width 125 height 12
select select "24"
click at [358, 57] on select "Select 30 Min (Rush) 1 Hour (Rush) 2 Hours (Rush) 4 Hours (Rush) 8 Hours (Rush)…" at bounding box center [420, 63] width 125 height 12
click at [375, 87] on textarea at bounding box center [420, 88] width 125 height 27
click at [387, 112] on button "Select" at bounding box center [420, 113] width 125 height 12
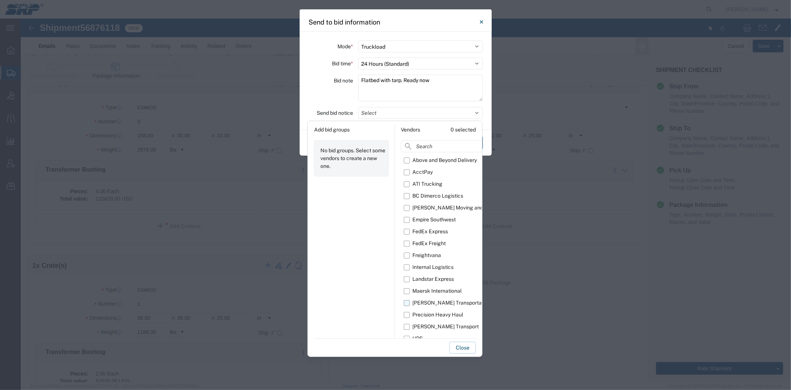
click at [421, 303] on div "[PERSON_NAME] Transportation" at bounding box center [452, 303] width 78 height 8
click at [0, 0] on input "[PERSON_NAME] Transportation" at bounding box center [0, 0] width 0 height 0
click at [421, 323] on div "[PERSON_NAME] Transport" at bounding box center [446, 326] width 66 height 8
click at [0, 0] on input "[PERSON_NAME] Transport" at bounding box center [0, 0] width 0 height 0
click at [447, 76] on textarea "Flatbed with tarp. Ready now" at bounding box center [420, 88] width 125 height 27
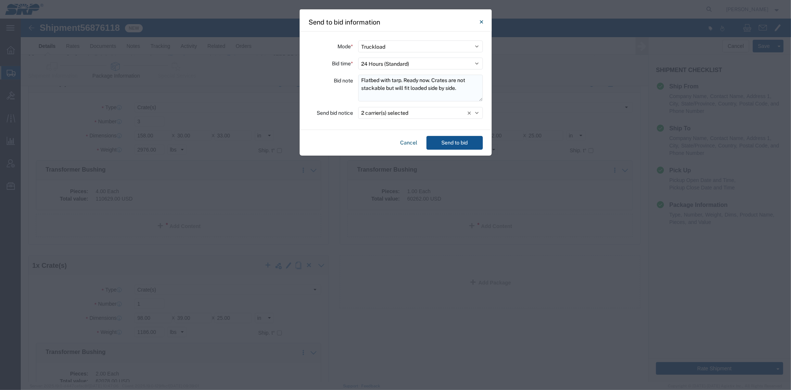
drag, startPoint x: 468, startPoint y: 86, endPoint x: 412, endPoint y: 87, distance: 56.0
click at [412, 87] on textarea "Flatbed with tarp. Ready now. Crates are not stackable but will fit loaded side…" at bounding box center [420, 88] width 125 height 27
type textarea "Flatbed with tarp. Ready now. Crates are not stackable but will fit side by sid…"
click at [465, 83] on textarea "Flatbed with tarp. Ready now. Crates are not stackable but will fit side by sid…" at bounding box center [420, 88] width 125 height 27
click at [463, 88] on textarea "Flatbed with tarp. Ready now. Crates are not stackable but will fit side by sid…" at bounding box center [420, 88] width 125 height 27
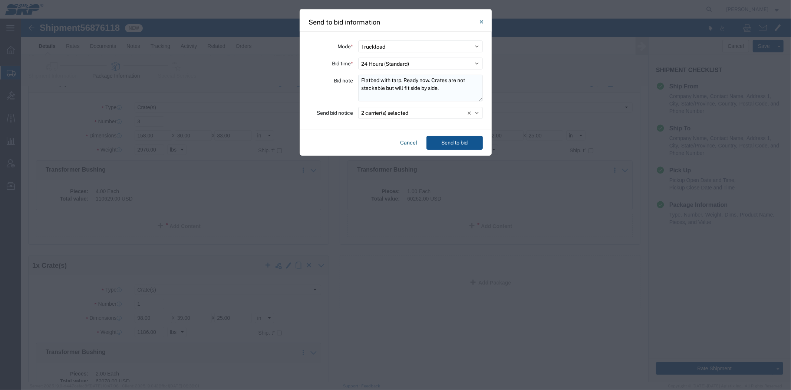
click at [444, 90] on textarea "Flatbed with tarp. Ready now. Crates are not stackable but will fit side by sid…" at bounding box center [420, 88] width 125 height 27
click at [408, 110] on button "2 carrier(s) selected" at bounding box center [420, 113] width 125 height 12
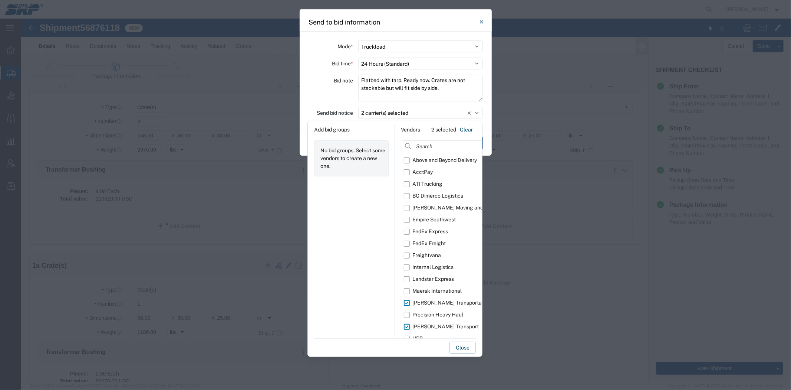
click at [338, 98] on div "Bid note" at bounding box center [331, 89] width 45 height 29
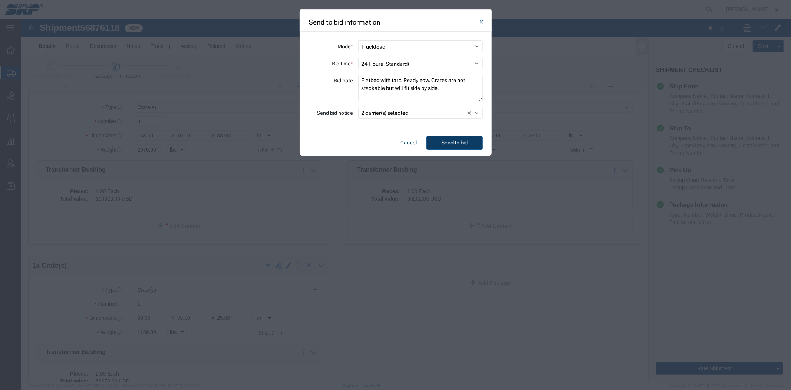
click at [454, 142] on button "Send to bid" at bounding box center [455, 143] width 56 height 14
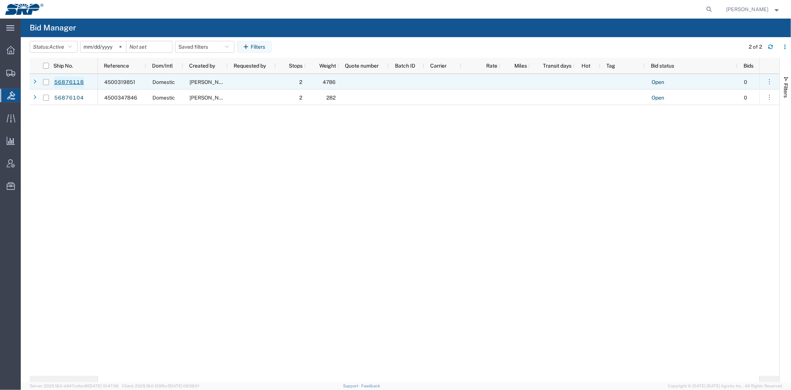
click at [65, 79] on link "56876118" at bounding box center [69, 82] width 30 height 12
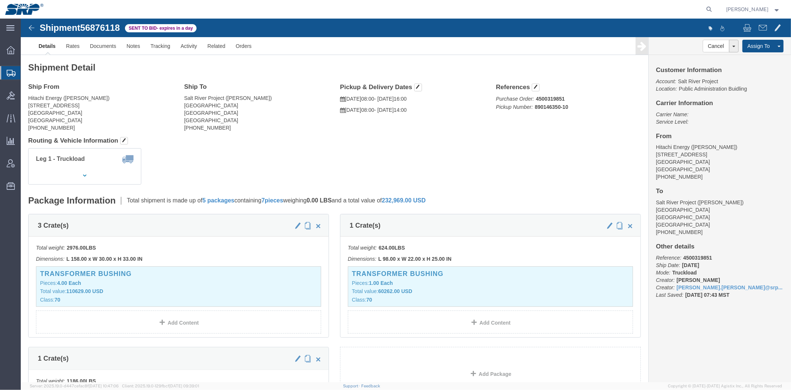
click h4 "Routing & Vehicle Information"
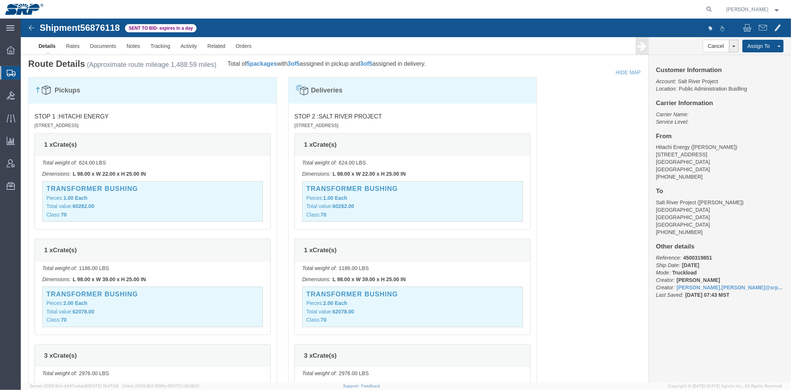
drag, startPoint x: 503, startPoint y: 151, endPoint x: 496, endPoint y: 214, distance: 63.8
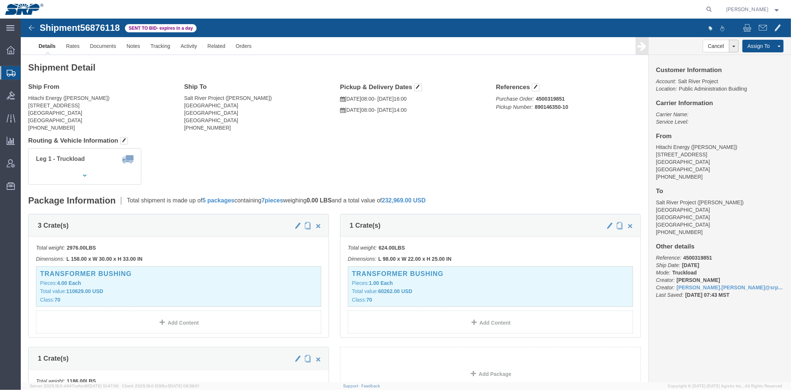
drag, startPoint x: 574, startPoint y: 241, endPoint x: 547, endPoint y: 135, distance: 110.0
click div "Leg 1 - Truckload Vehicle 1: Flat Bed Number of trucks: 1"
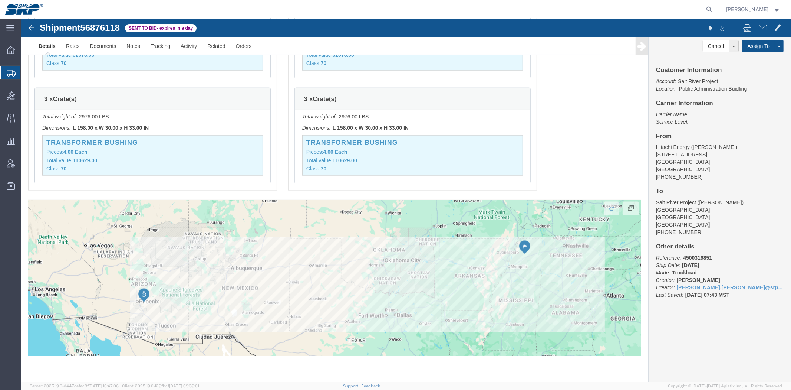
drag, startPoint x: 292, startPoint y: 149, endPoint x: 303, endPoint y: 223, distance: 74.5
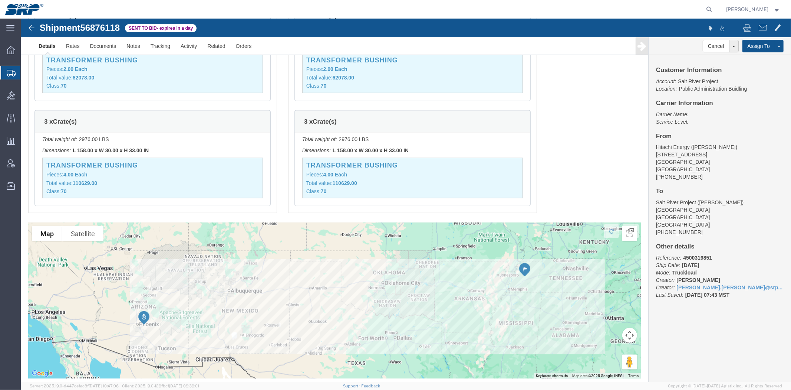
scroll to position [770, 0]
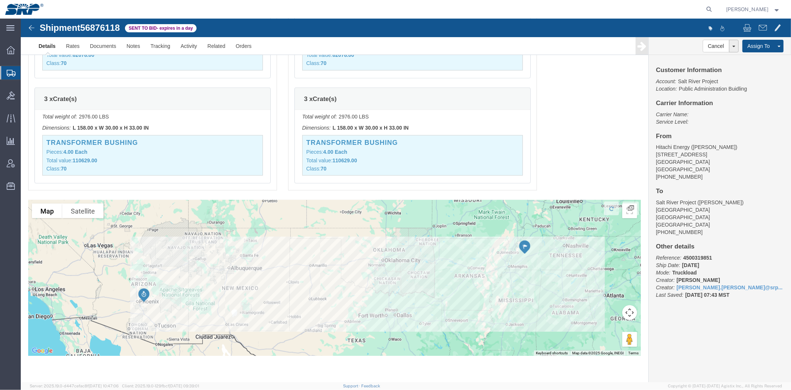
drag, startPoint x: 571, startPoint y: 202, endPoint x: 489, endPoint y: 303, distance: 130.8
drag, startPoint x: 403, startPoint y: 347, endPoint x: 433, endPoint y: 150, distance: 199.1
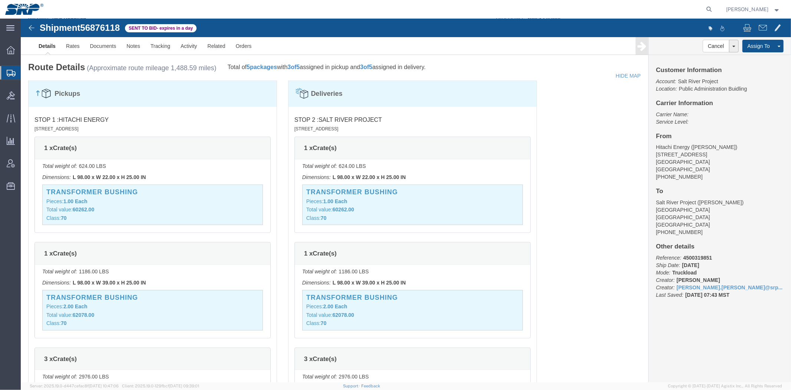
scroll to position [0, 0]
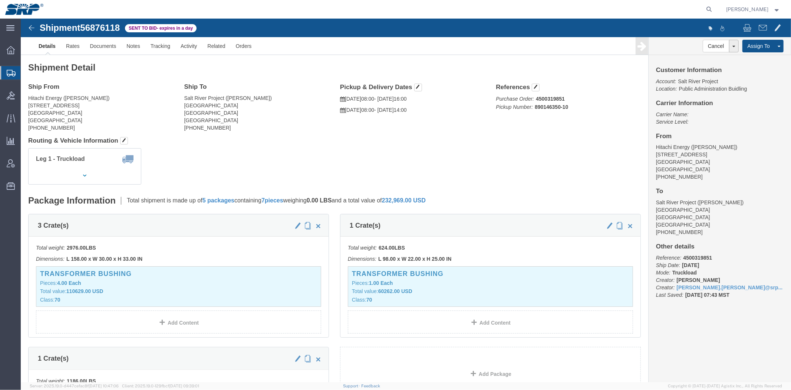
drag, startPoint x: 555, startPoint y: 155, endPoint x: 506, endPoint y: 32, distance: 132.2
click div "Leg 1 - Truckload Vehicle 1: Flat Bed Number of trucks: 1"
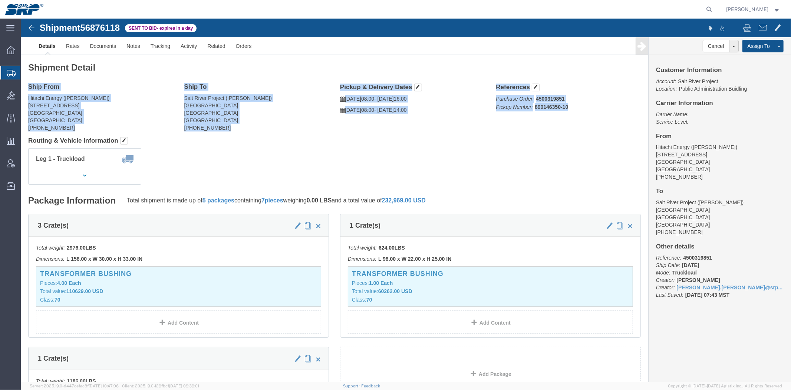
drag, startPoint x: 8, startPoint y: 67, endPoint x: 556, endPoint y: 101, distance: 548.6
click div "Ship From Hitachi Energy ([PERSON_NAME]) [STREET_ADDRESS][PERSON_NAME] [PHONE_N…"
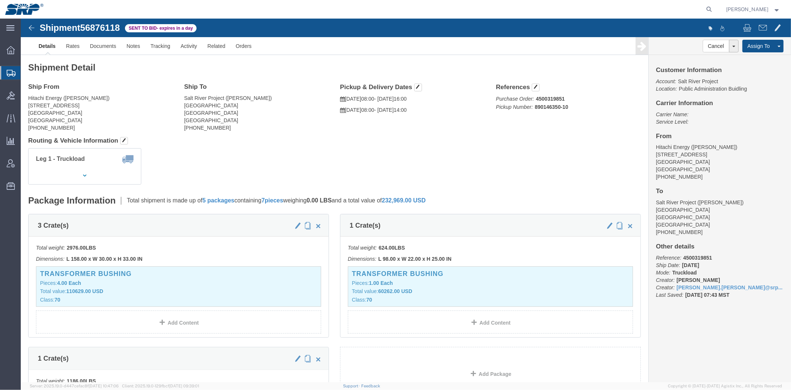
click h4 "Routing & Vehicle Information"
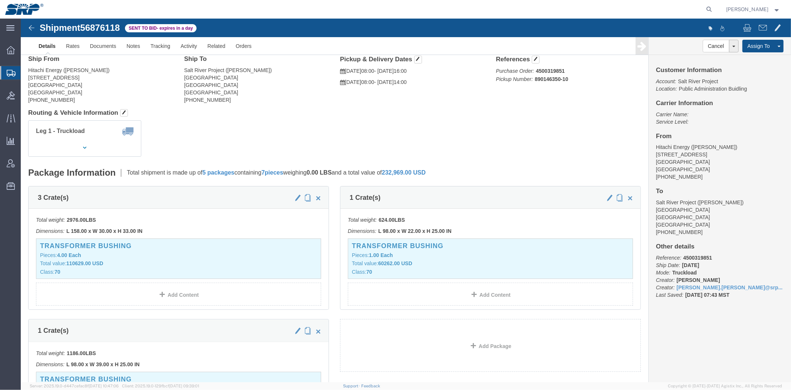
scroll to position [41, 0]
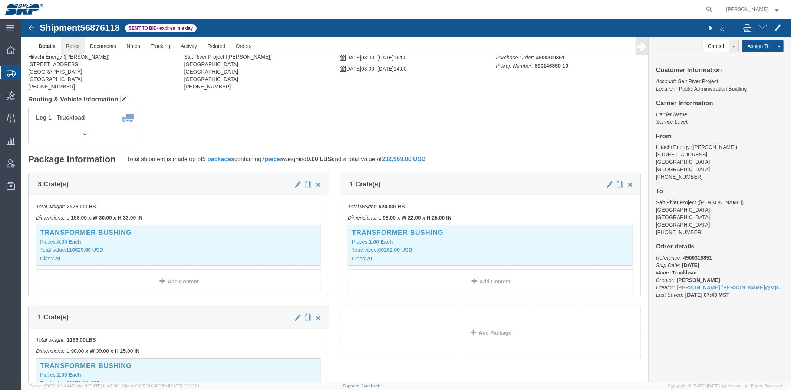
click link "Rates"
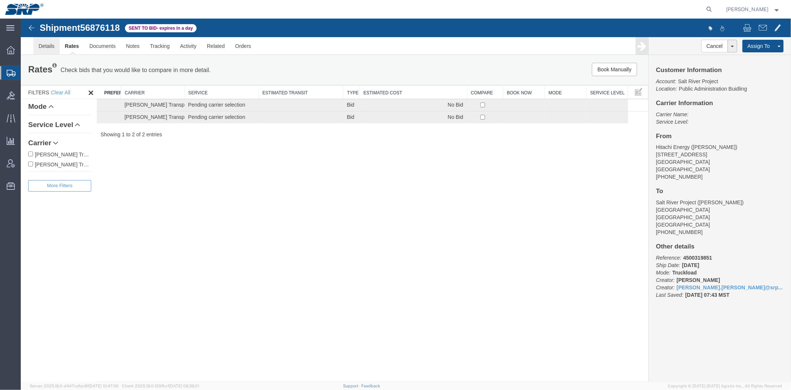
click at [47, 48] on link "Details" at bounding box center [46, 46] width 26 height 18
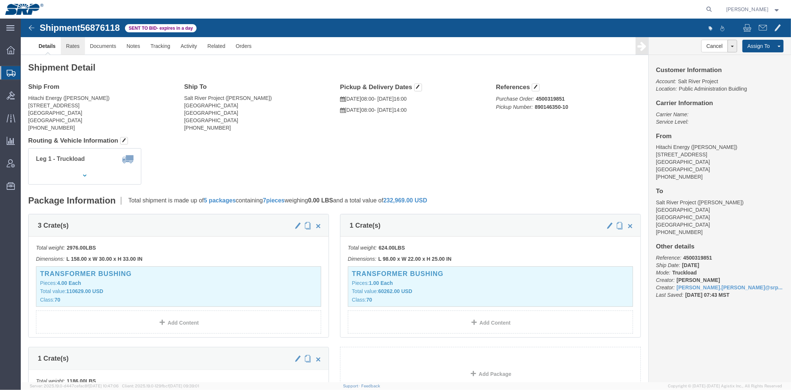
click link "Rates"
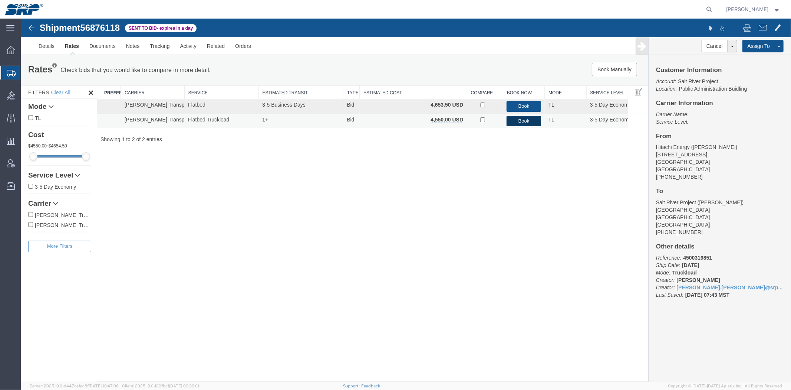
click at [515, 121] on button "Book" at bounding box center [523, 120] width 34 height 11
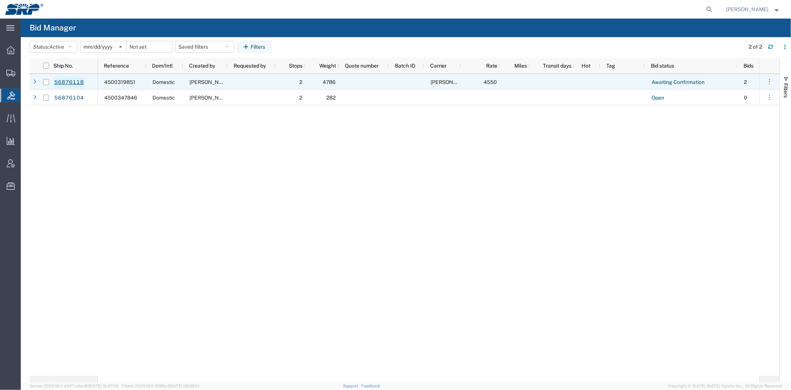
click at [66, 82] on link "56876118" at bounding box center [69, 82] width 30 height 12
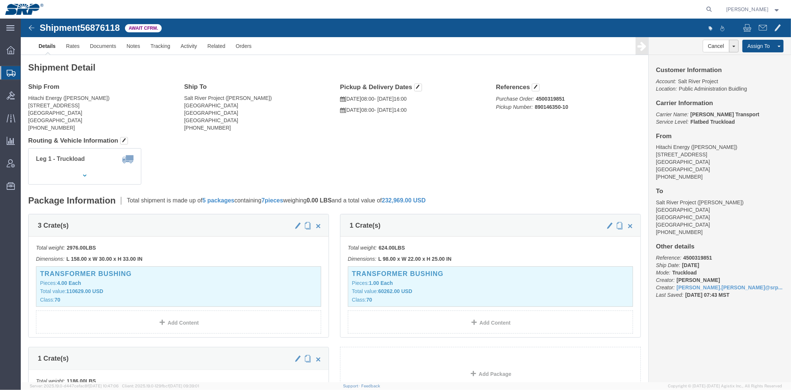
click span "56876118"
copy span "56876118"
click link "Documents"
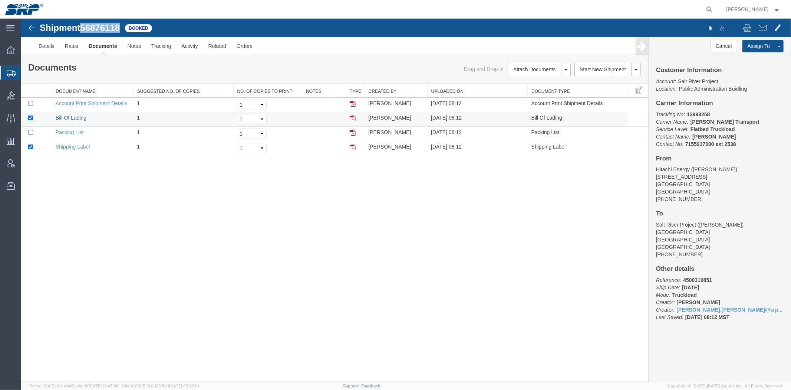
drag, startPoint x: 67, startPoint y: 116, endPoint x: 362, endPoint y: 118, distance: 294.9
click at [67, 116] on link "Bill Of Lading" at bounding box center [70, 117] width 31 height 6
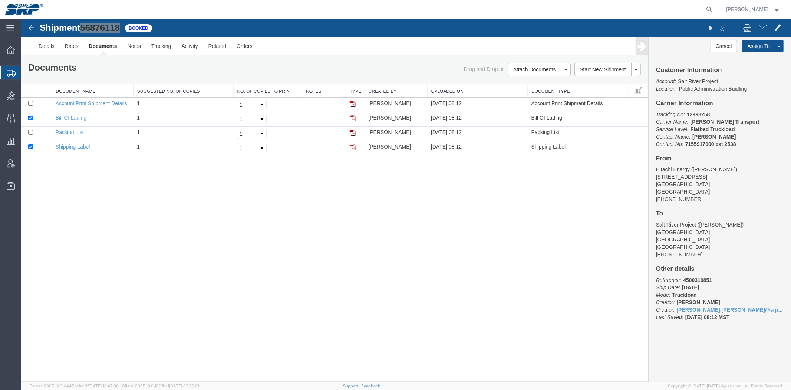
click at [0, 0] on span "Shipment Manager" at bounding box center [0, 0] width 0 height 0
